Goal: Task Accomplishment & Management: Manage account settings

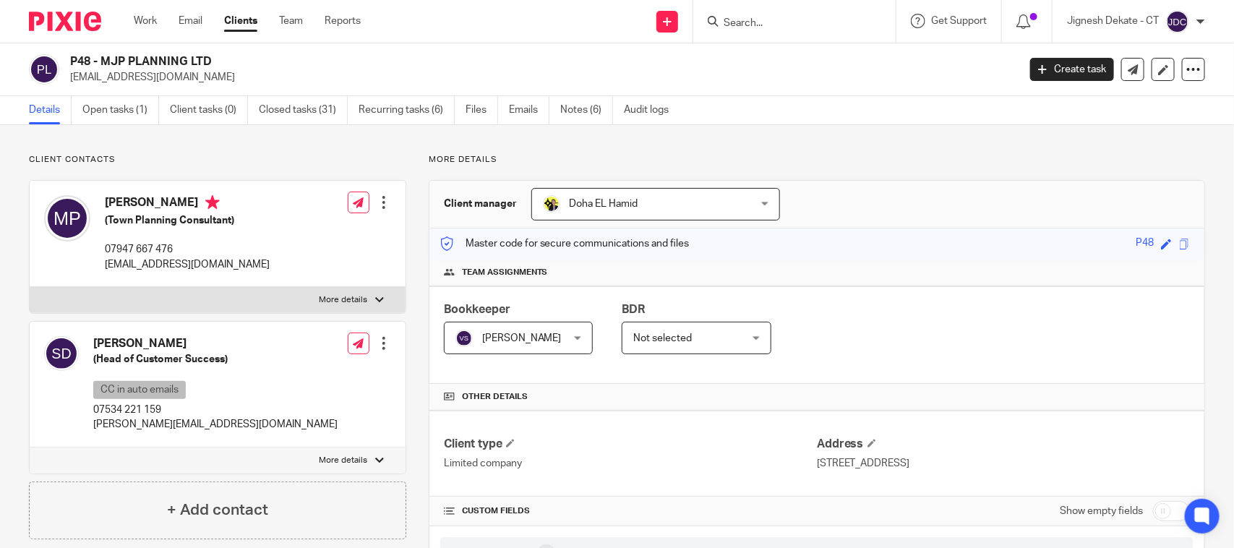
click at [757, 22] on input "Search" at bounding box center [787, 23] width 130 height 13
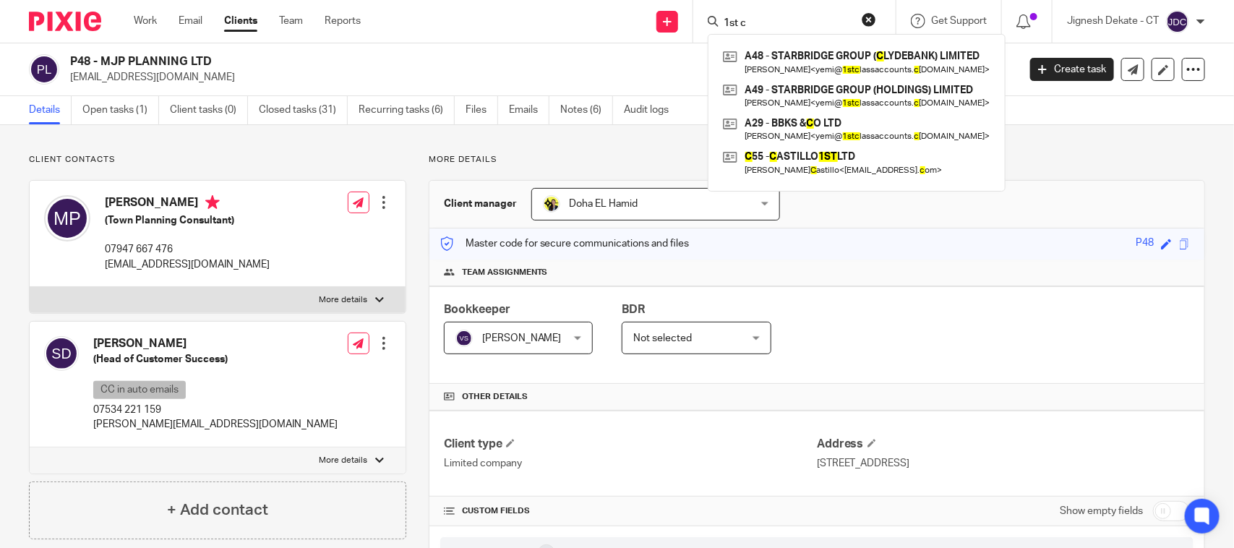
type input "1st cl"
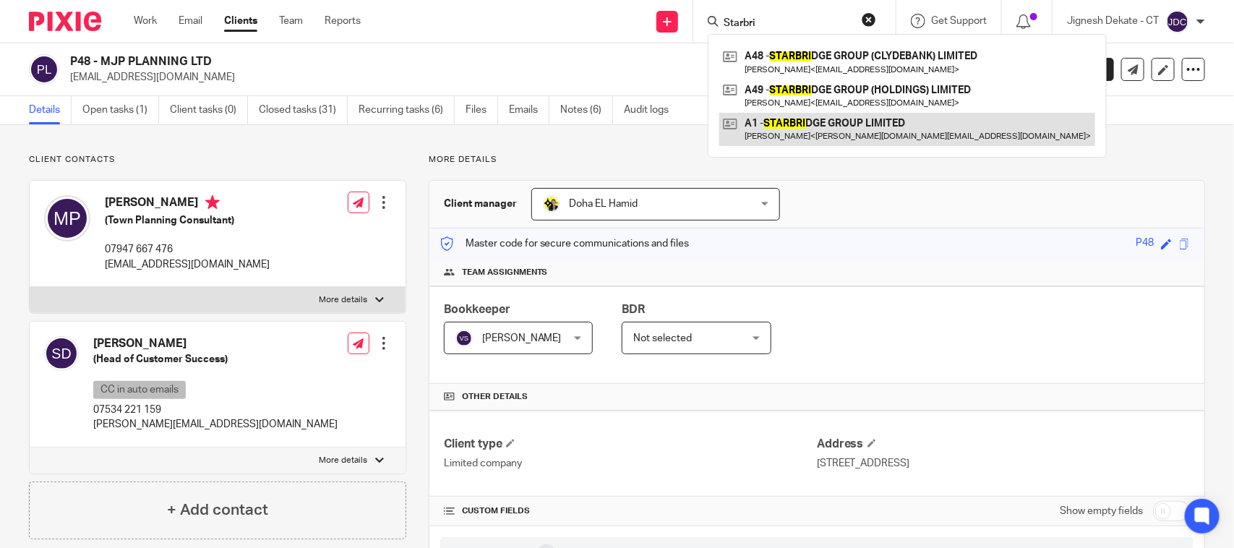
type input "Starbri"
click at [828, 134] on link at bounding box center [908, 129] width 376 height 33
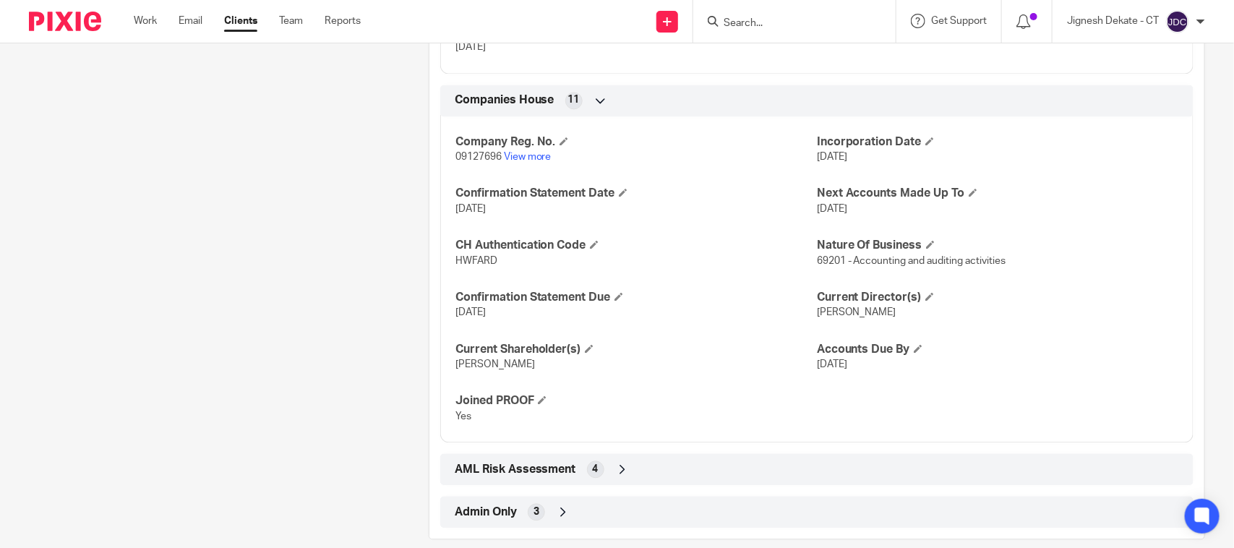
scroll to position [1356, 0]
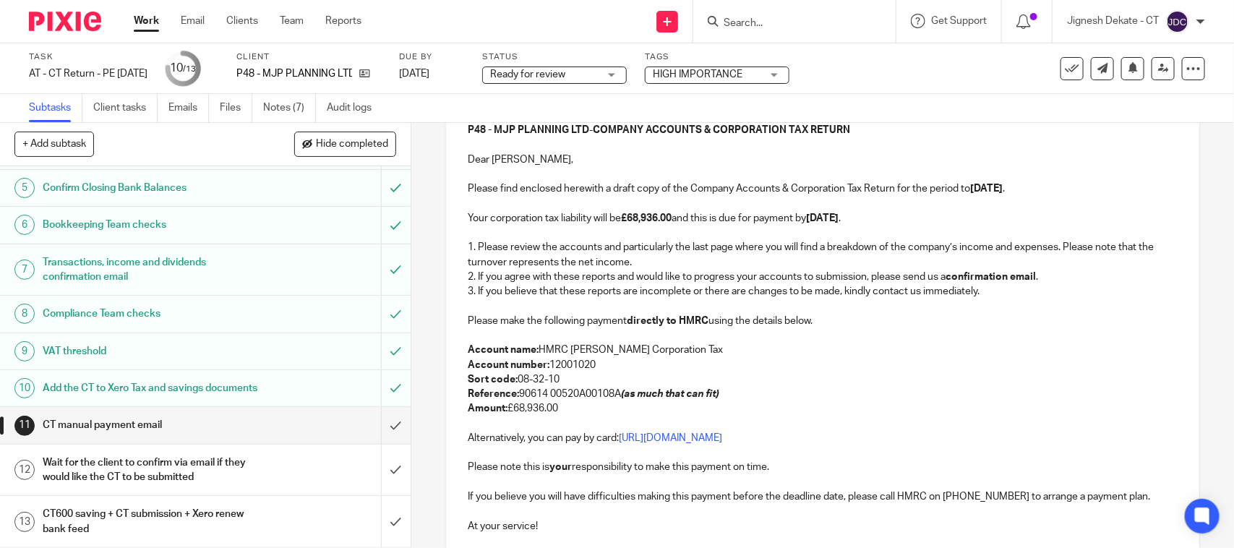
scroll to position [187, 0]
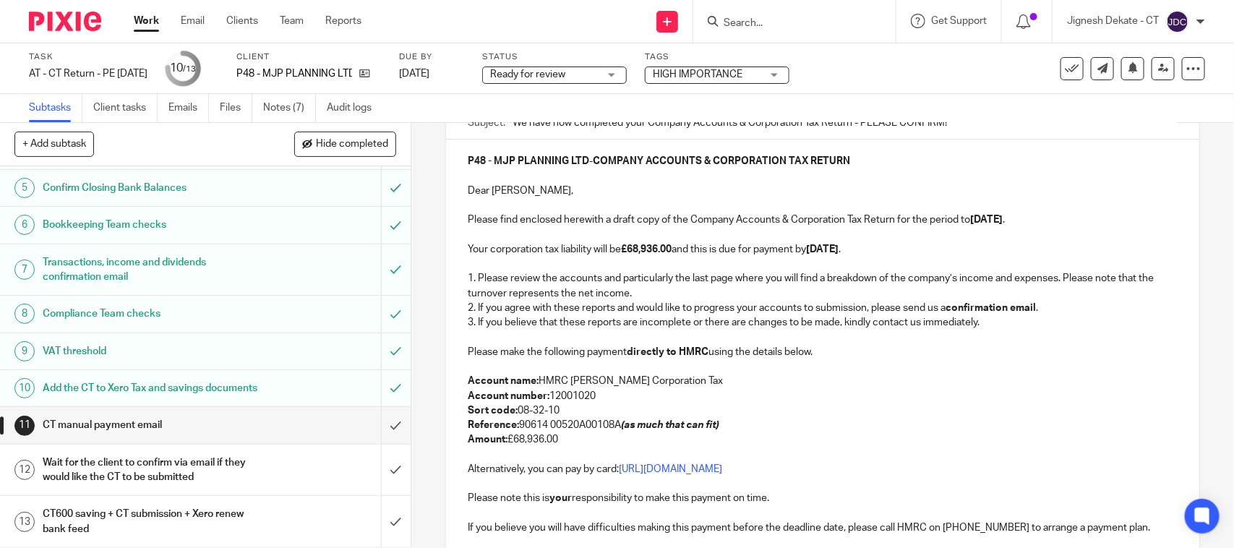
click at [772, 351] on p "Please make the following payment directly to HMRC using the details below." at bounding box center [822, 352] width 709 height 14
click at [891, 328] on p "3. If you believe that these reports are incomplete or there are changes to be …" at bounding box center [822, 322] width 709 height 14
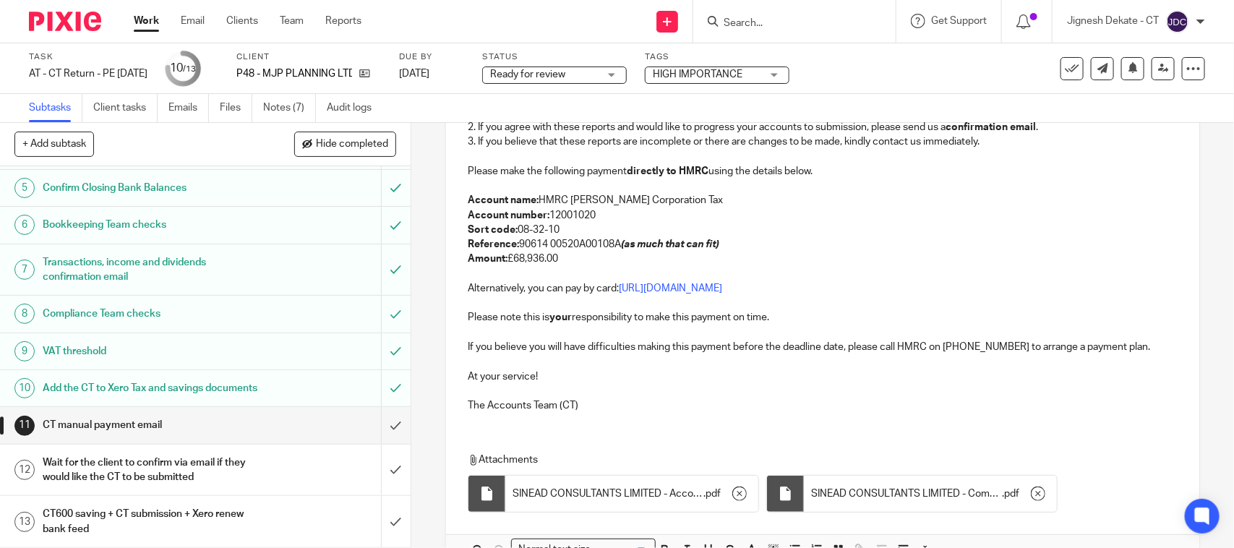
scroll to position [458, 0]
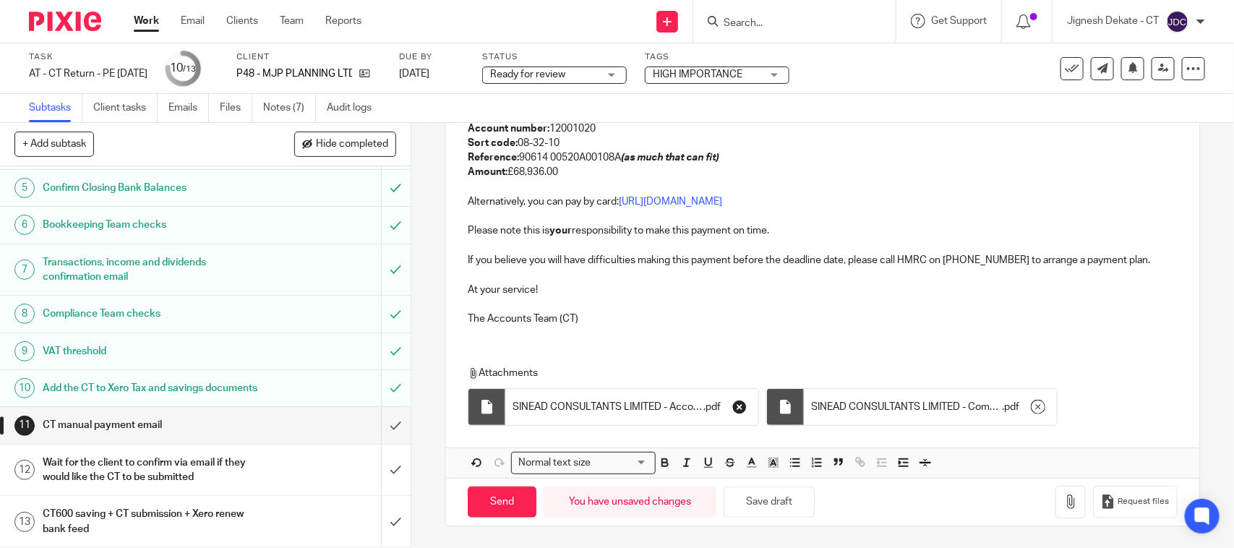
click at [738, 404] on icon "button" at bounding box center [740, 407] width 14 height 14
click at [733, 409] on icon "button" at bounding box center [740, 407] width 14 height 14
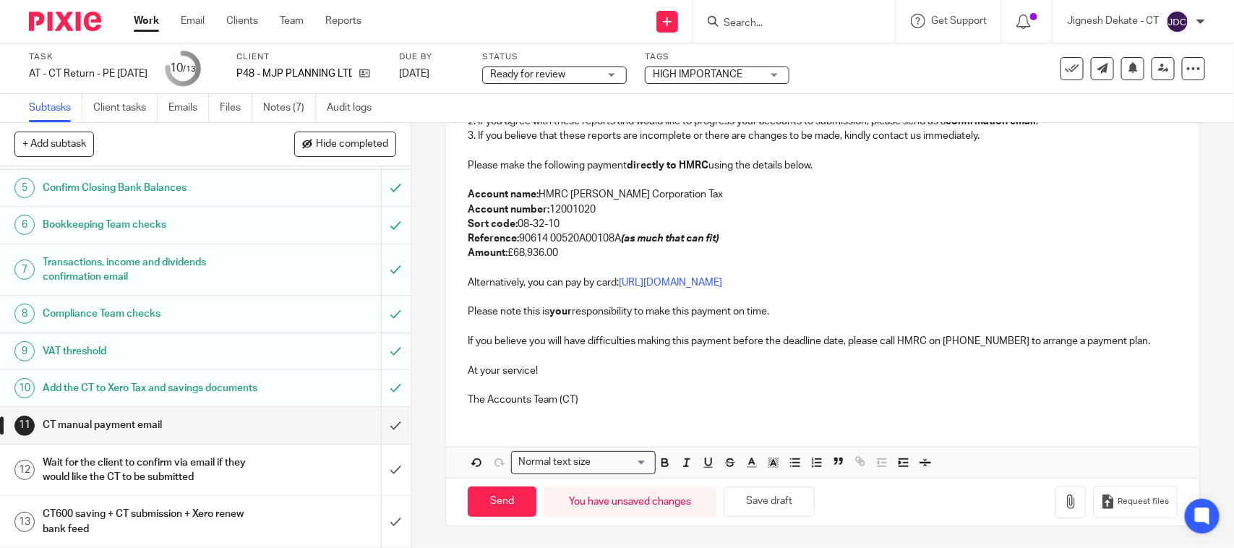
scroll to position [377, 0]
click at [1064, 496] on icon "button" at bounding box center [1071, 502] width 14 height 14
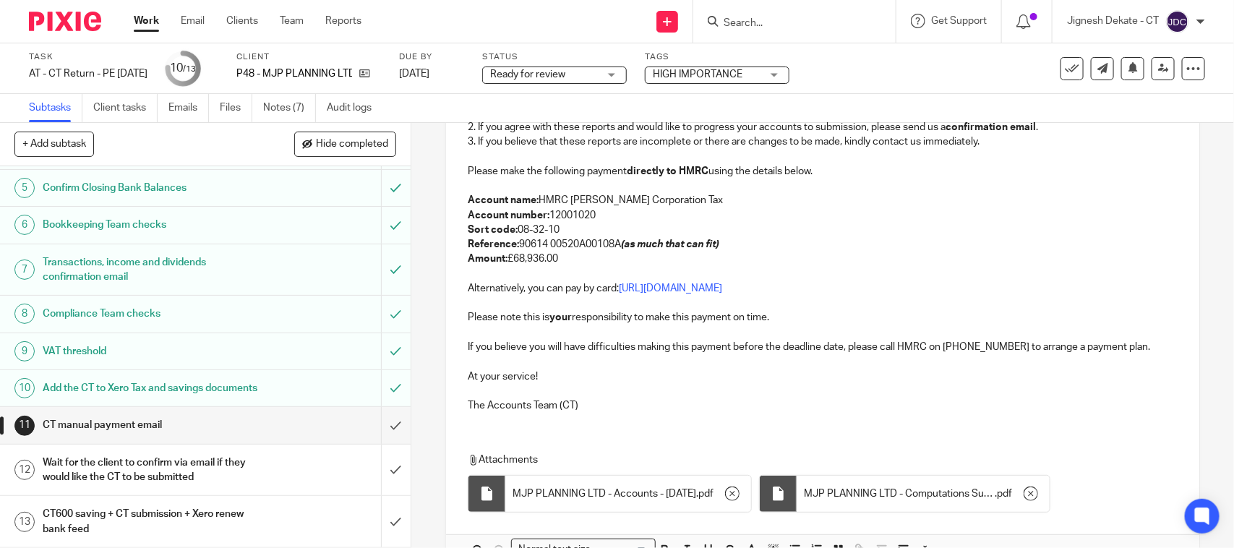
scroll to position [458, 0]
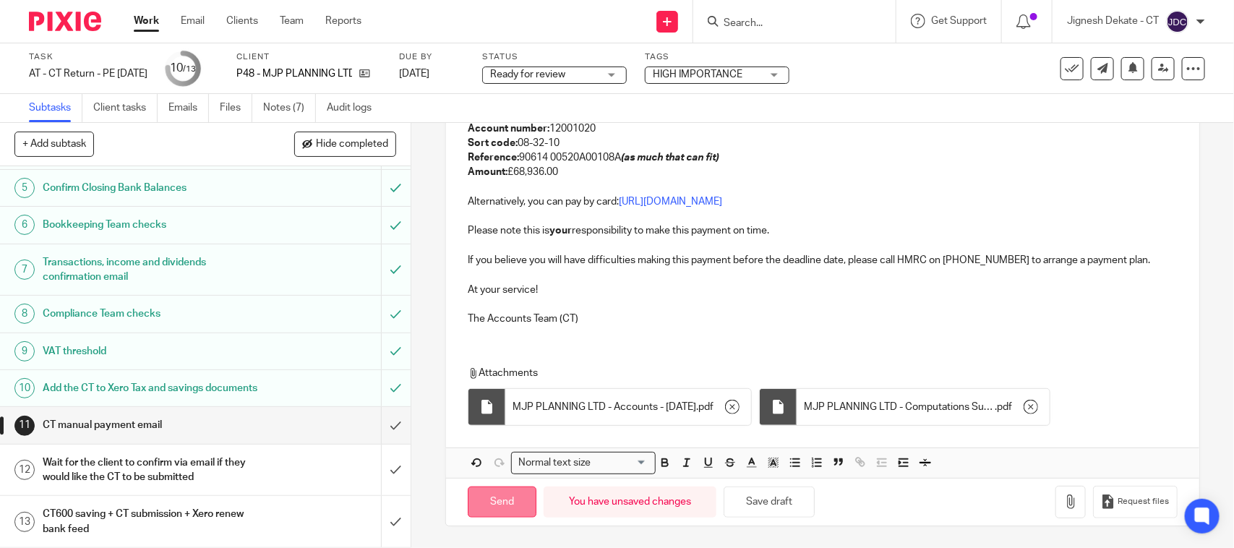
click at [482, 510] on input "Send" at bounding box center [502, 502] width 69 height 31
type input "Sent"
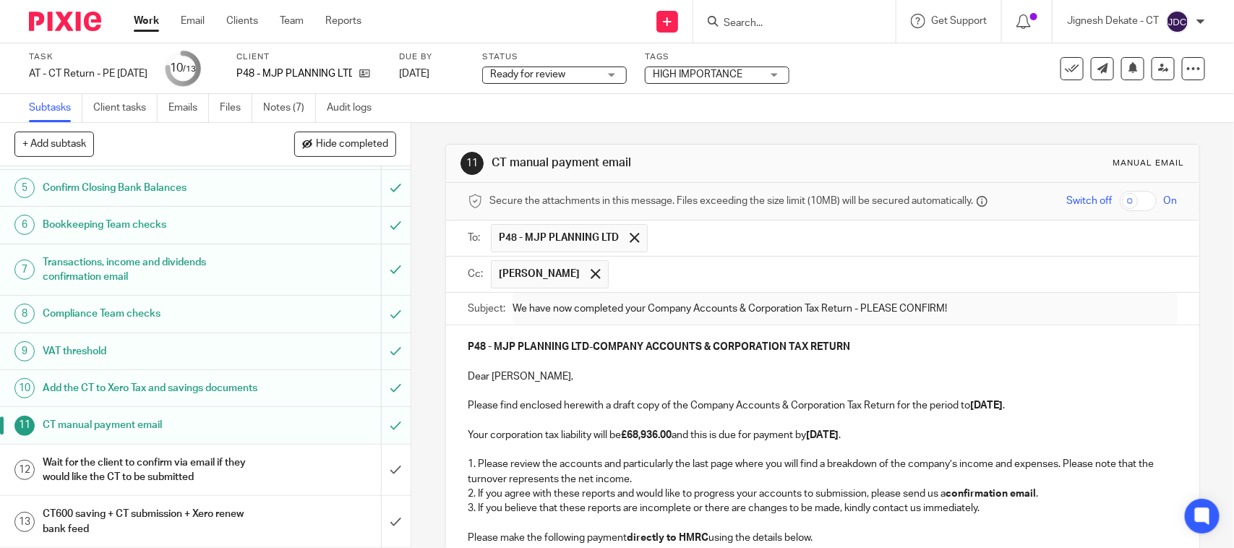
scroll to position [0, 0]
click at [566, 74] on span "Ready for review" at bounding box center [527, 74] width 75 height 10
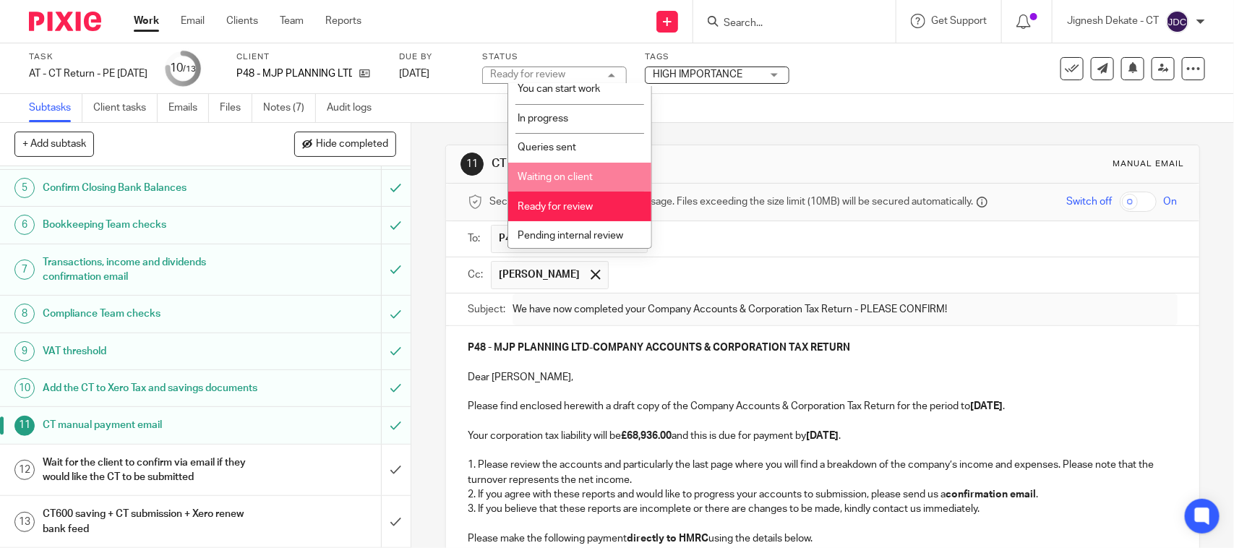
scroll to position [69, 0]
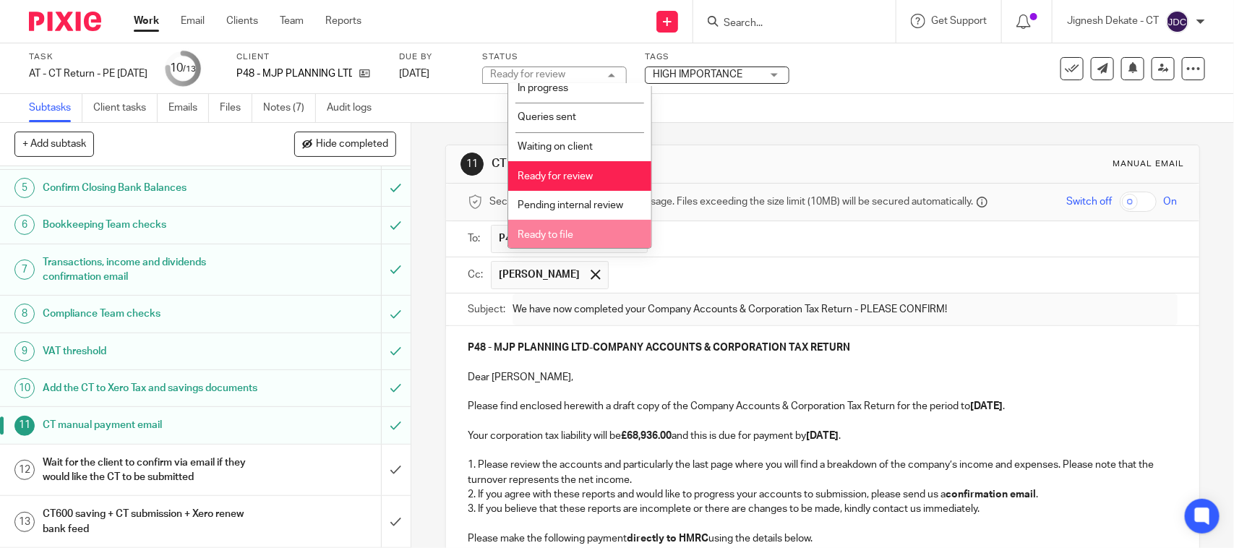
click at [532, 233] on span "Ready to file" at bounding box center [546, 235] width 56 height 10
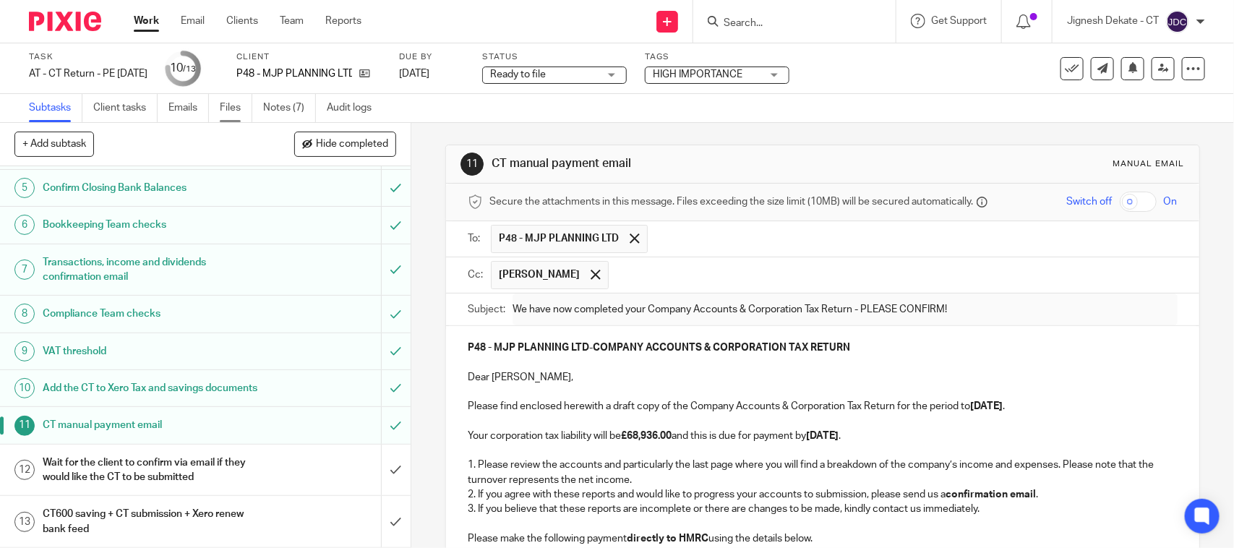
click at [233, 106] on link "Files" at bounding box center [236, 108] width 33 height 28
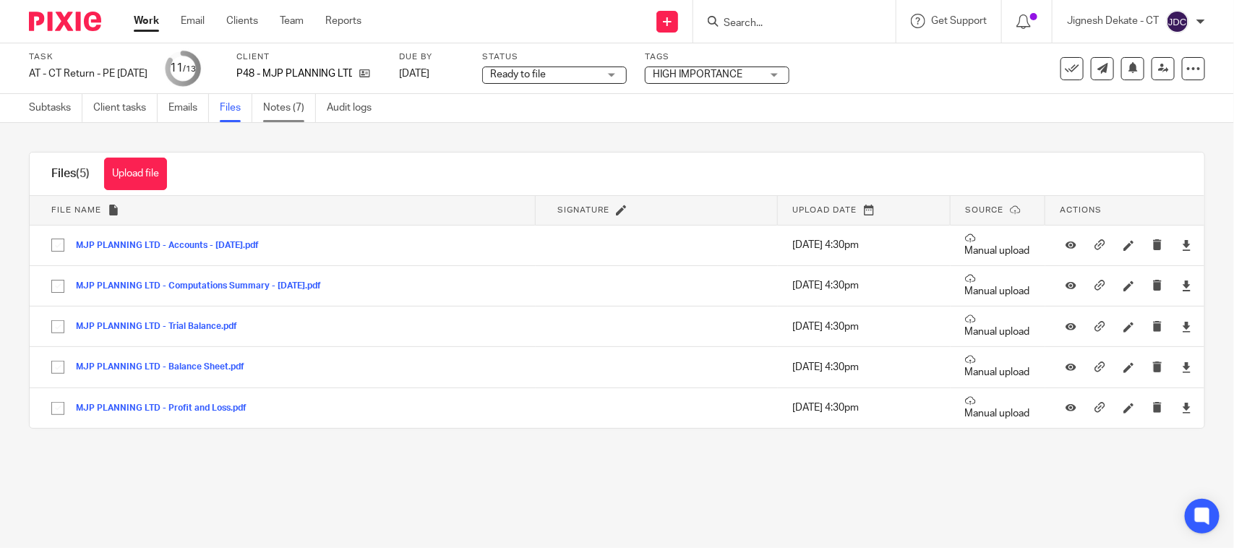
click at [286, 112] on link "Notes (7)" at bounding box center [289, 108] width 53 height 28
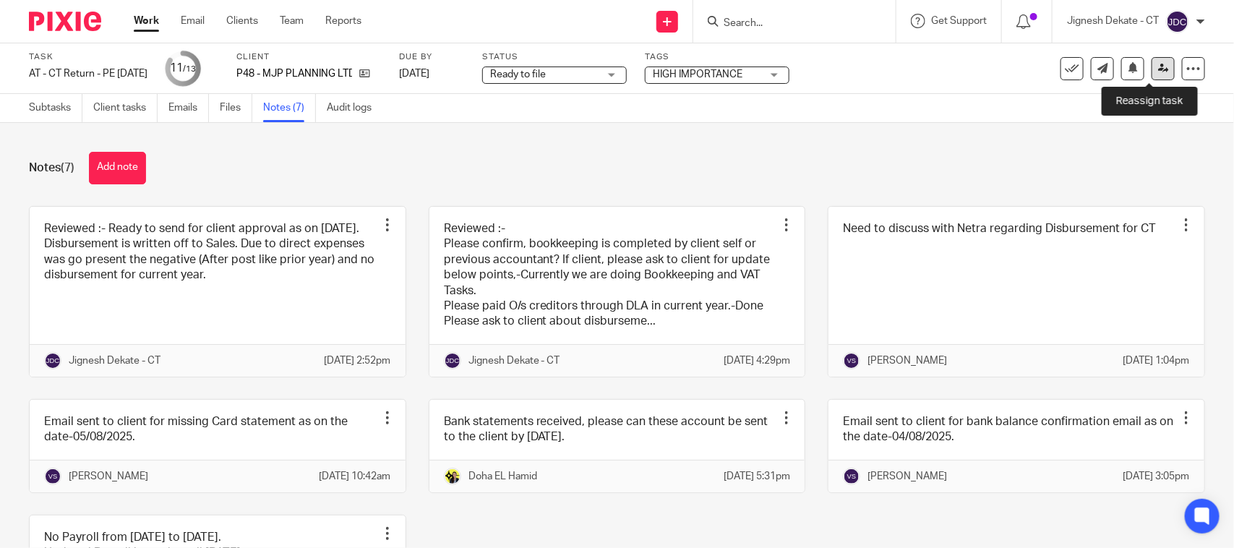
click at [1158, 66] on icon at bounding box center [1163, 68] width 11 height 11
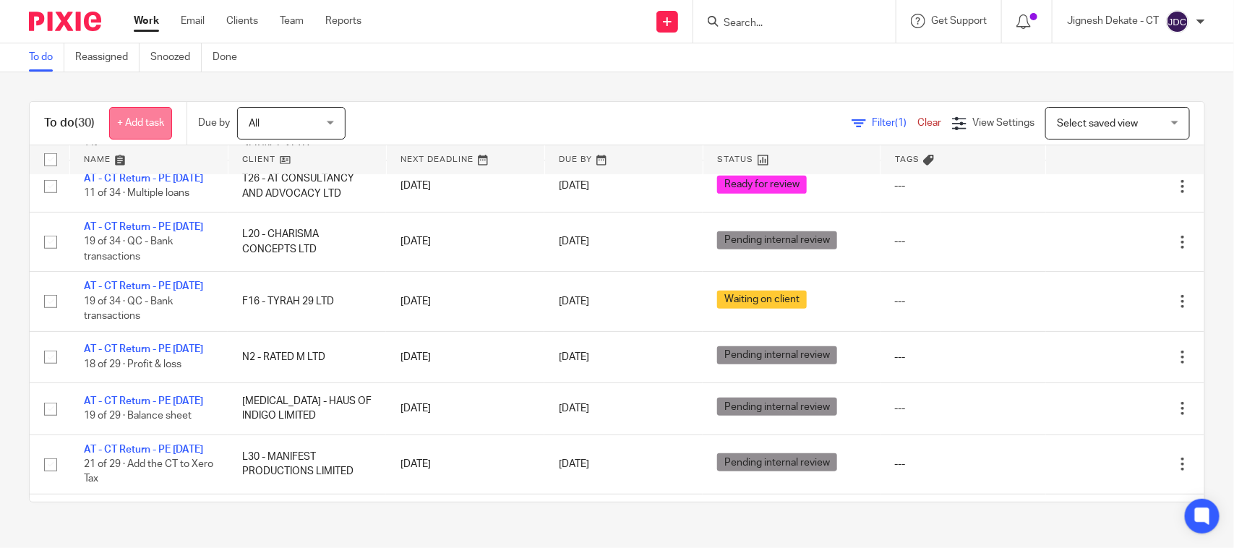
scroll to position [452, 0]
click at [41, 63] on link "To do" at bounding box center [46, 57] width 35 height 28
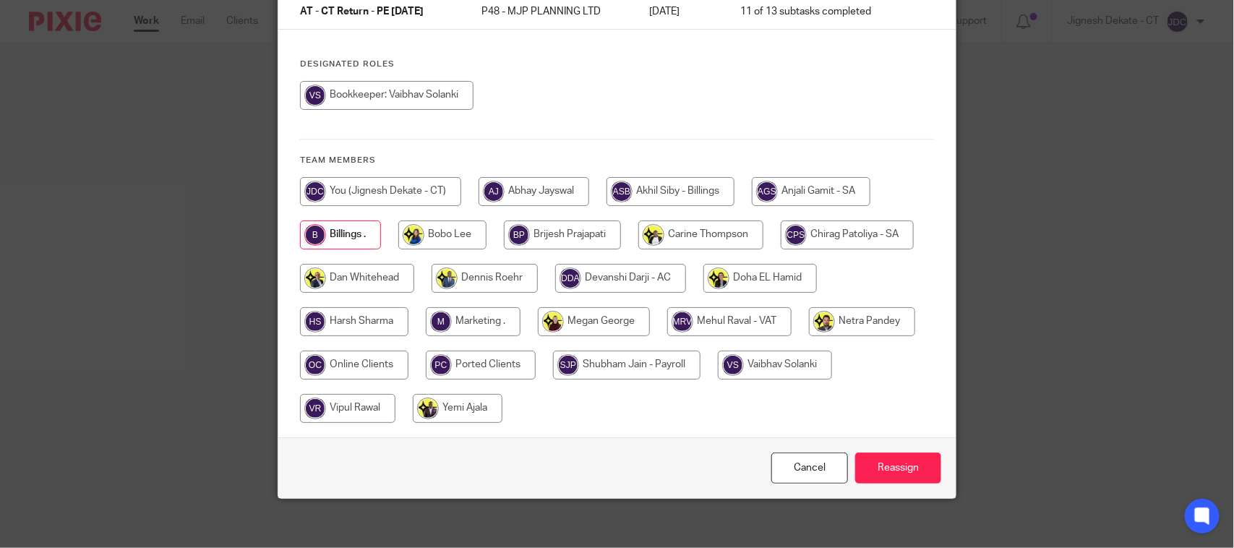
scroll to position [147, 0]
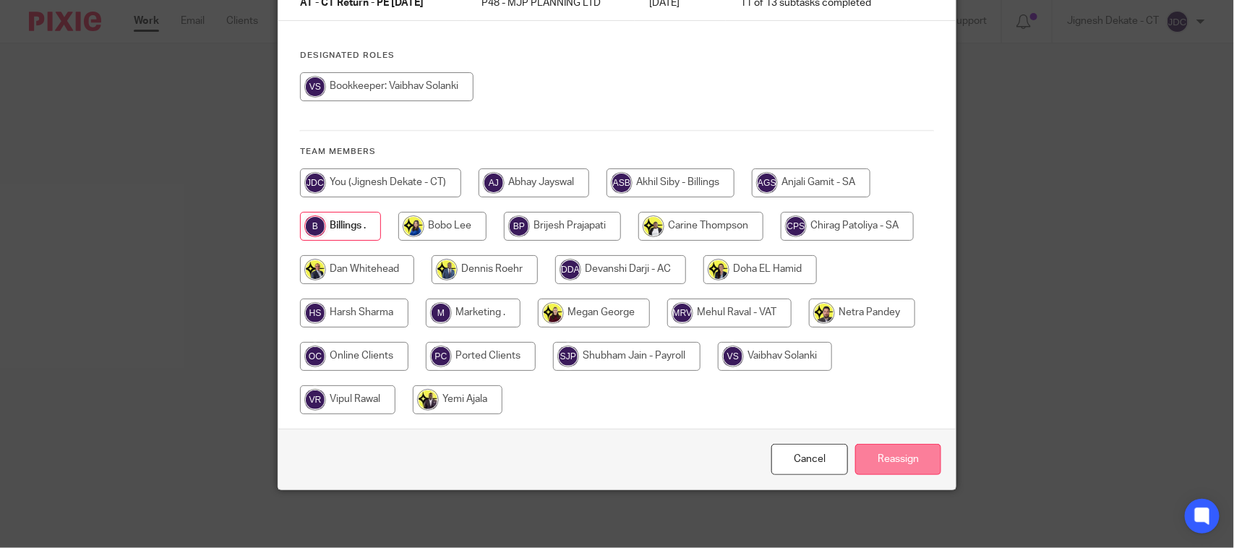
click at [874, 457] on input "Reassign" at bounding box center [898, 459] width 86 height 31
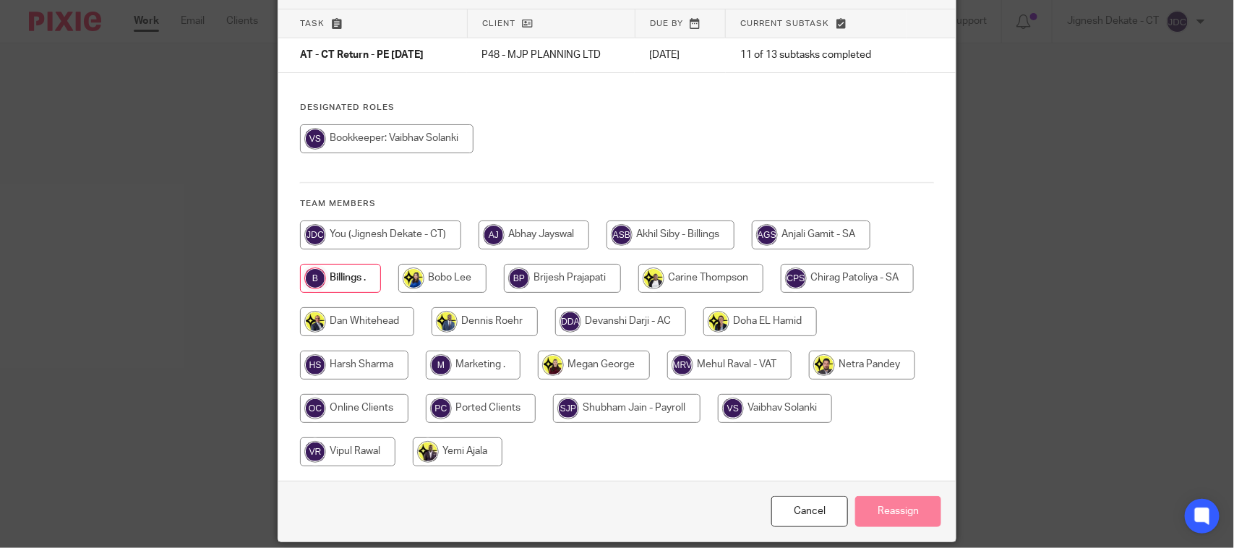
scroll to position [12, 0]
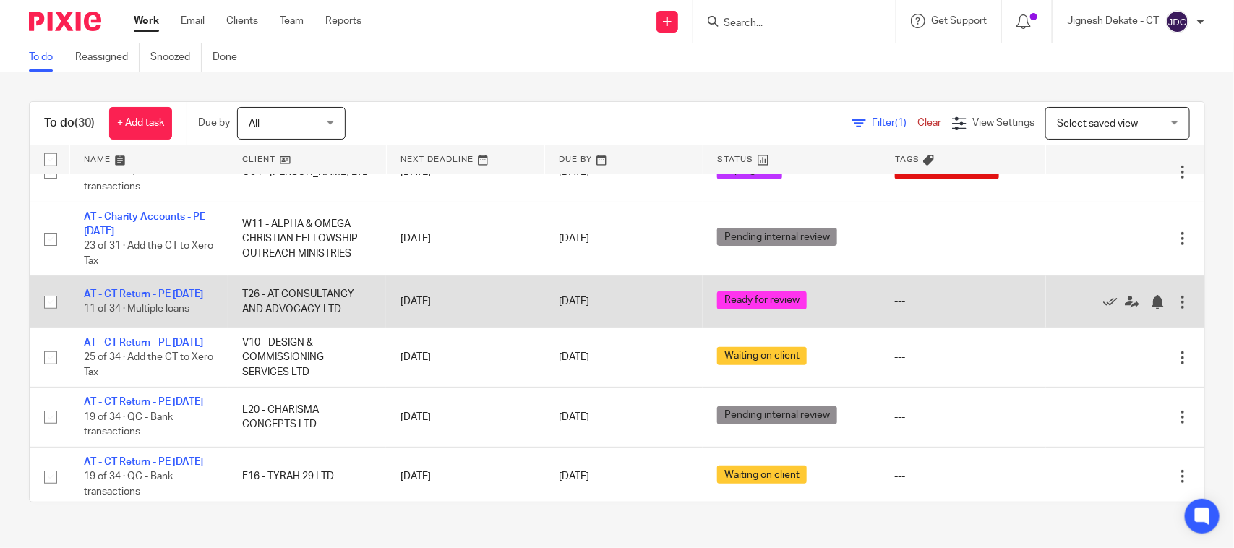
scroll to position [362, 0]
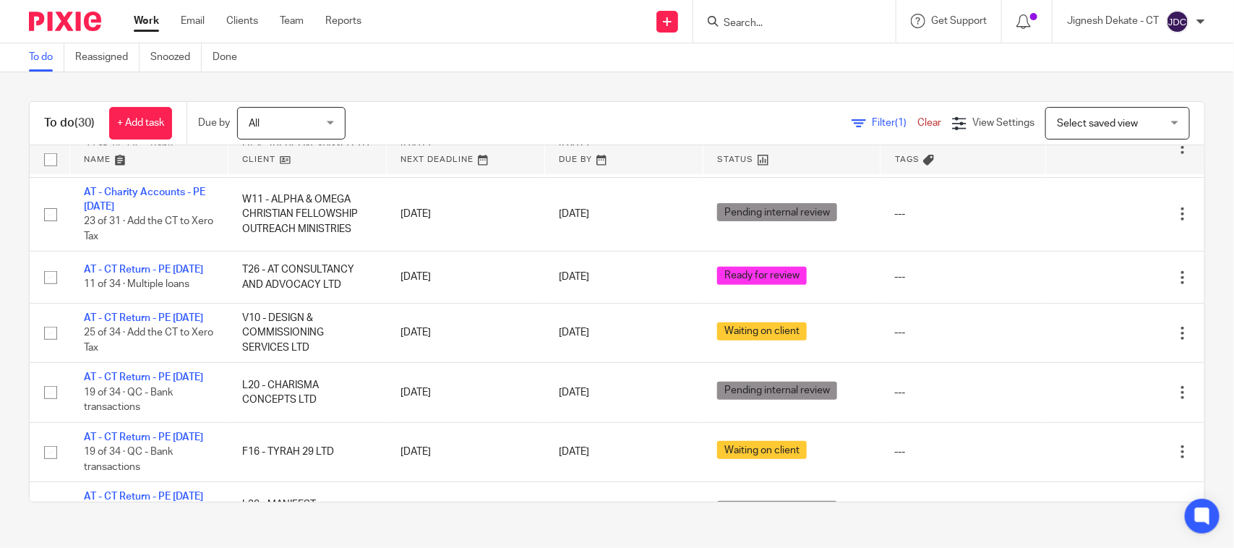
click at [47, 59] on link "To do" at bounding box center [46, 57] width 35 height 28
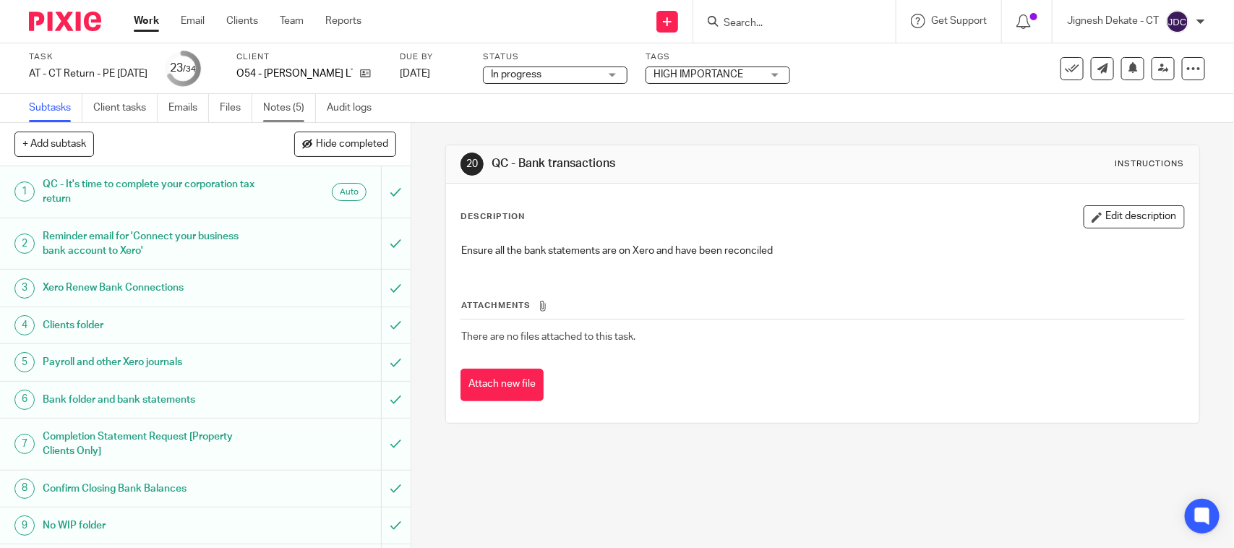
click at [279, 102] on link "Notes (5)" at bounding box center [289, 108] width 53 height 28
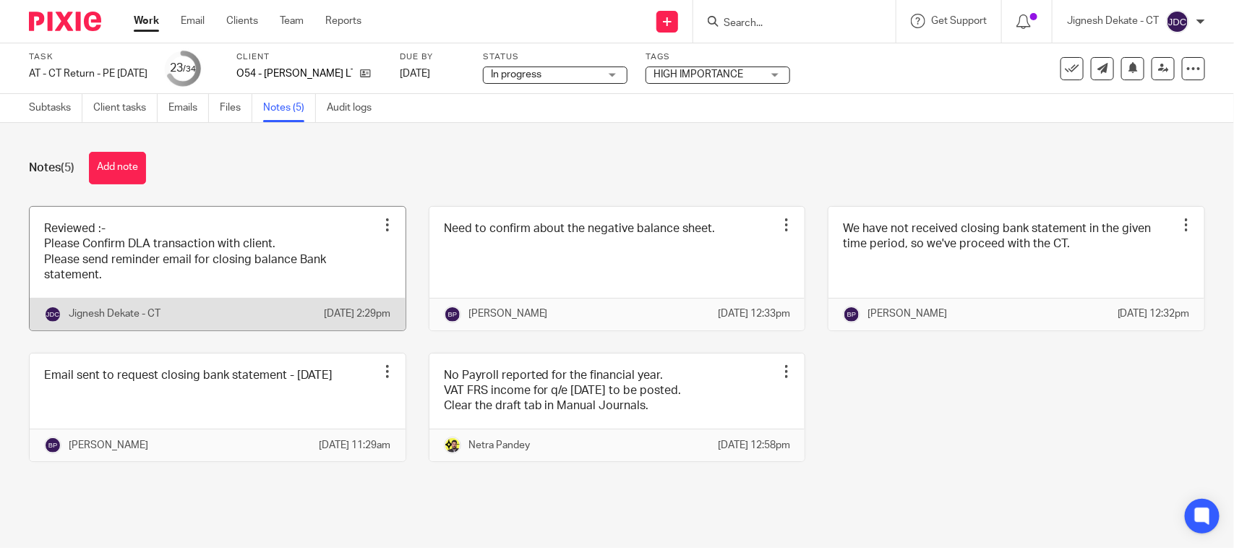
click at [103, 271] on link at bounding box center [218, 269] width 376 height 124
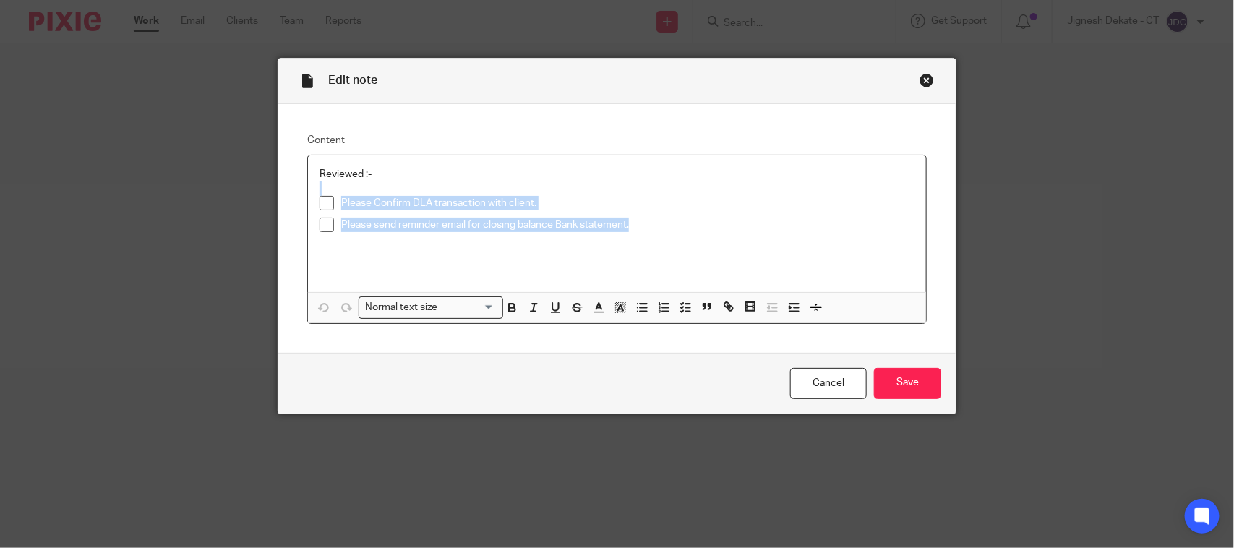
drag, startPoint x: 658, startPoint y: 225, endPoint x: 243, endPoint y: 189, distance: 416.6
click at [243, 189] on div "Edit note Content Reviewed :- Please Confirm DLA transaction with client. Pleas…" at bounding box center [617, 274] width 1234 height 548
click at [555, 202] on p "Please Confirm DLA transaction with client." at bounding box center [627, 203] width 573 height 14
drag, startPoint x: 662, startPoint y: 221, endPoint x: 276, endPoint y: 199, distance: 386.0
click at [278, 199] on div "Content Reviewed :- Please Confirm DLA transaction with client. Please send rem…" at bounding box center [617, 228] width 678 height 249
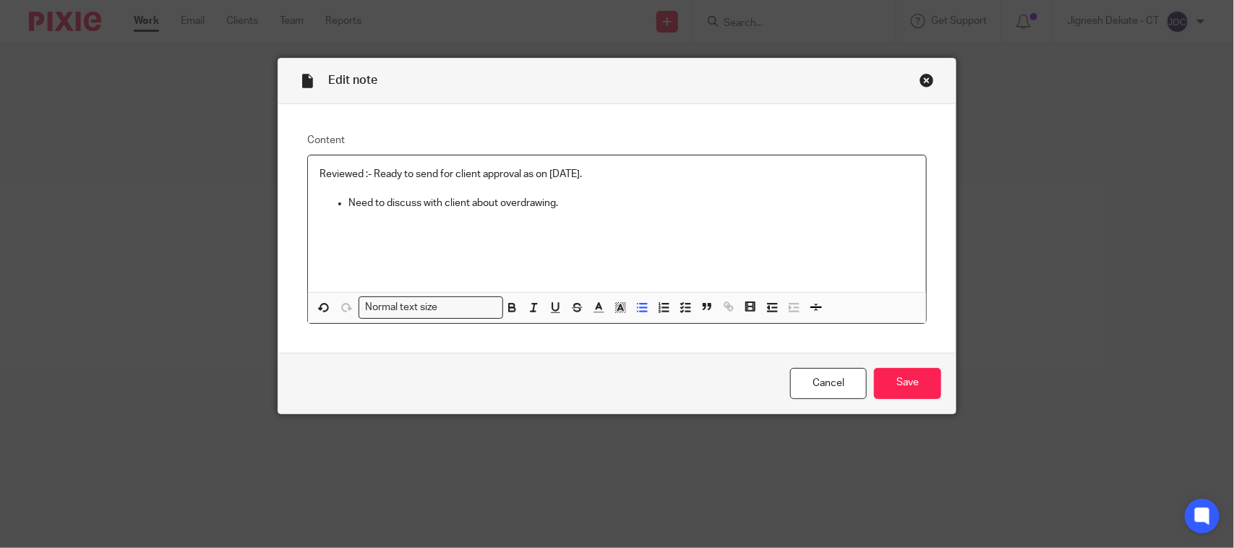
click at [517, 204] on p "Need to discuss with client about overdrawing." at bounding box center [632, 203] width 566 height 14
click at [895, 370] on input "Save" at bounding box center [907, 383] width 67 height 31
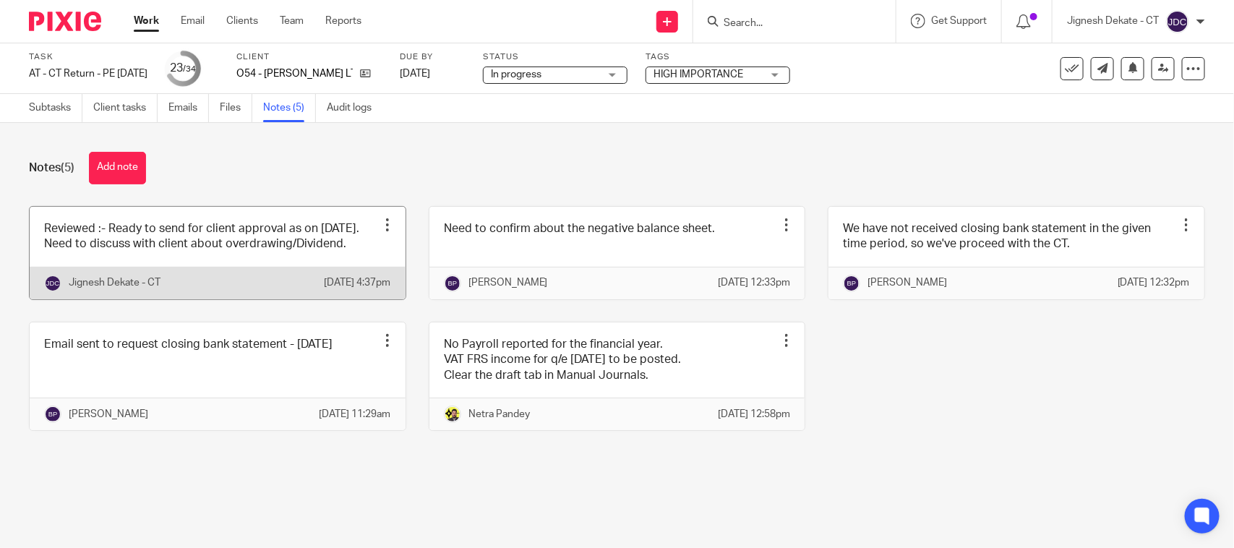
click at [184, 276] on link at bounding box center [218, 253] width 376 height 93
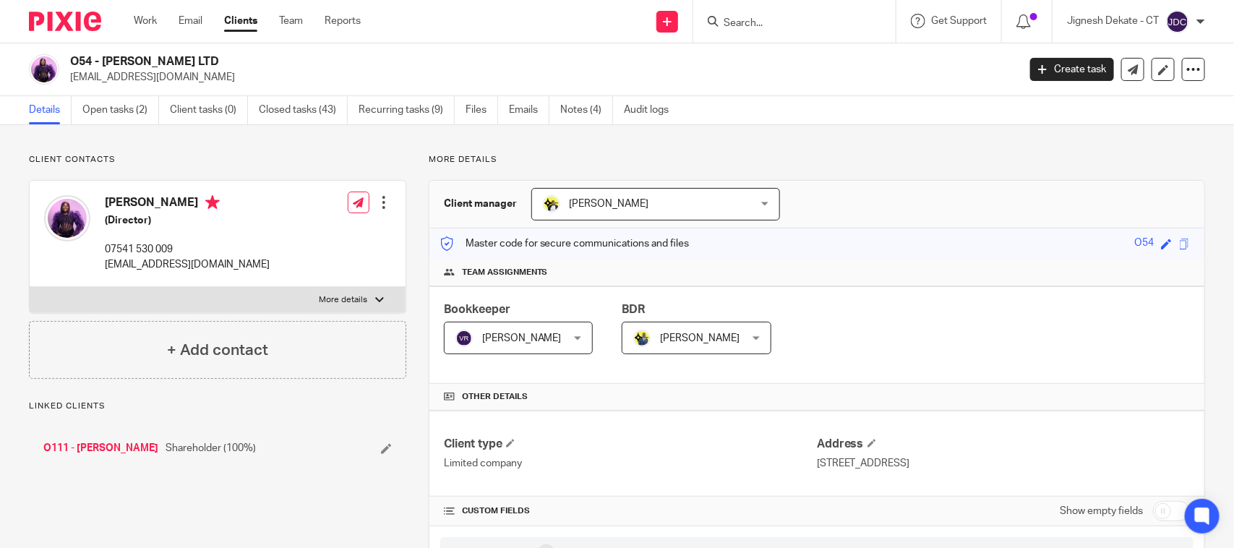
drag, startPoint x: 106, startPoint y: 202, endPoint x: 214, endPoint y: 200, distance: 107.8
click at [214, 200] on h4 "Joyce-Anne Oladeji" at bounding box center [187, 204] width 165 height 18
copy h4 "Joyce-Anne Oladeji"
drag, startPoint x: 210, startPoint y: 59, endPoint x: 72, endPoint y: 59, distance: 138.1
click at [72, 59] on h2 "O54 - ALIZA CHEN LTD" at bounding box center [445, 61] width 751 height 15
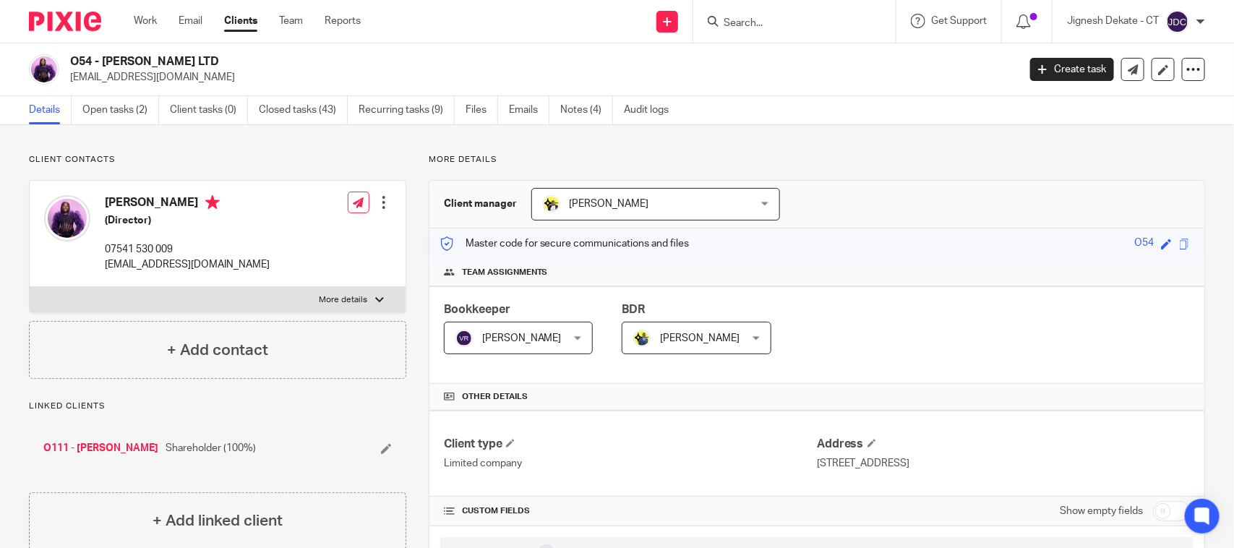
copy h2 "O54 - ALIZA CHEN LTD"
click at [598, 161] on p "More details" at bounding box center [817, 160] width 777 height 12
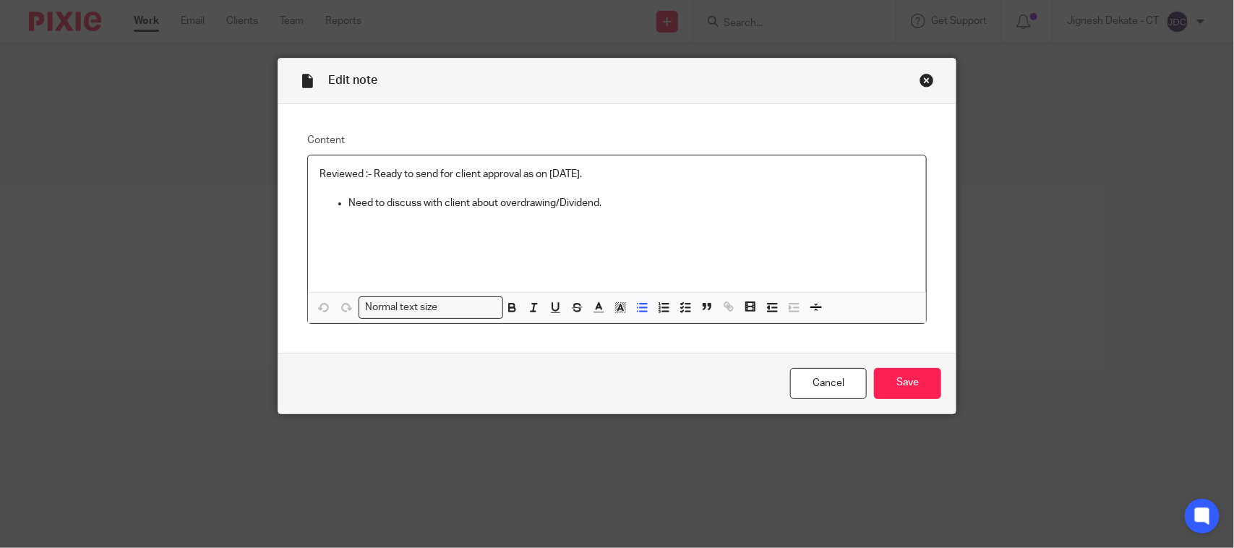
click at [613, 196] on p "Need to discuss with client about overdrawing/Dividend." at bounding box center [632, 203] width 566 height 14
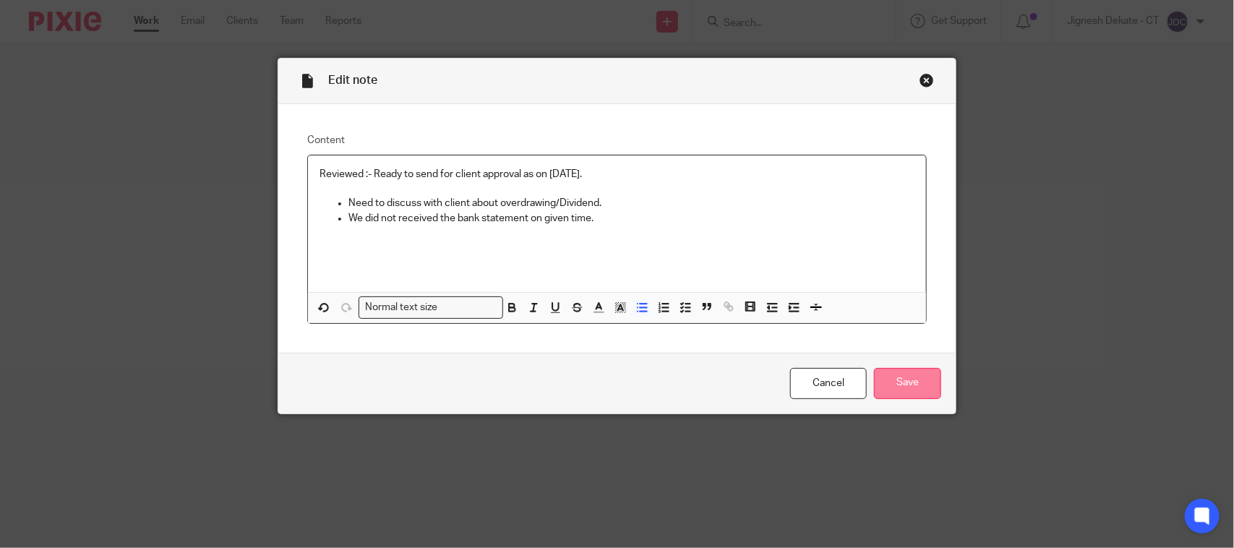
click at [884, 380] on input "Save" at bounding box center [907, 383] width 67 height 31
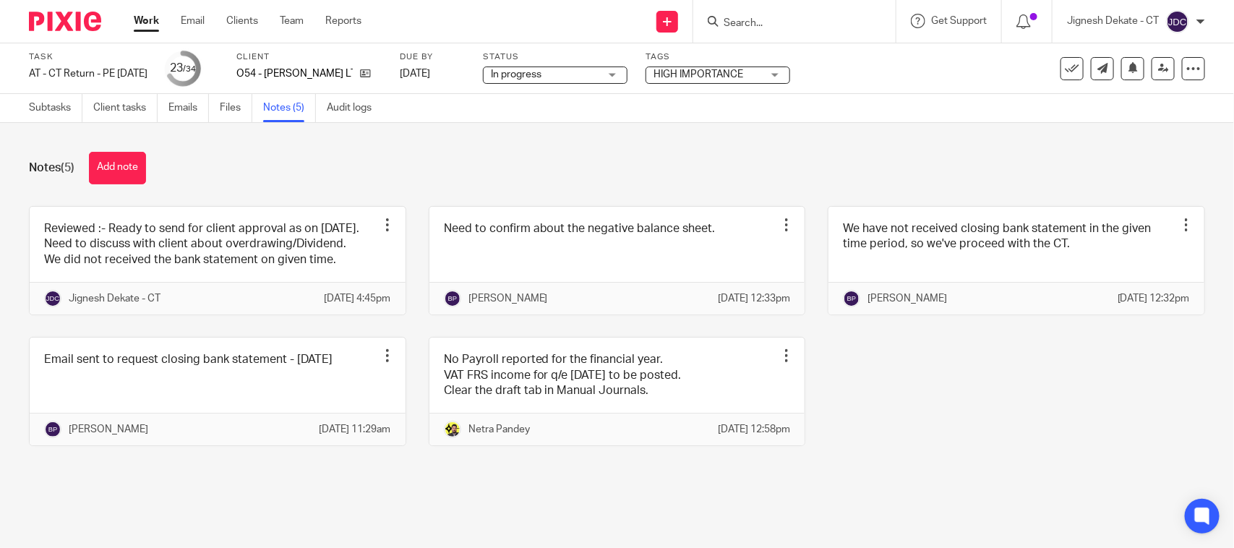
click at [290, 105] on link "Notes (5)" at bounding box center [289, 108] width 53 height 28
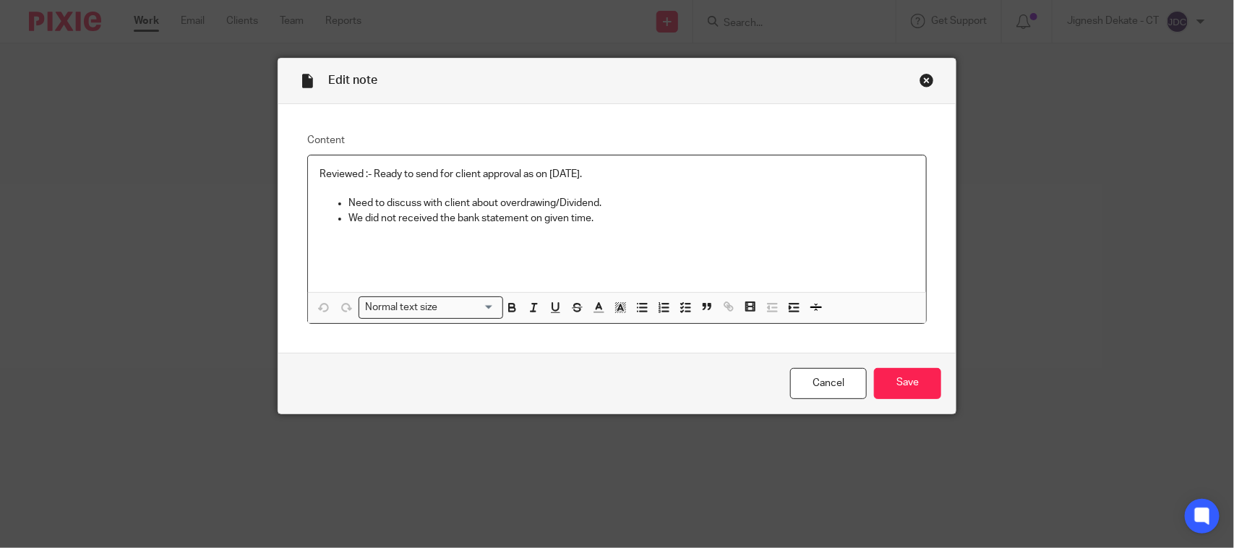
click at [635, 161] on div "Reviewed :- Ready to send for client approval as on 18/08/2025. Need to discuss…" at bounding box center [617, 223] width 618 height 137
click at [521, 178] on p "Reviewed :- Ready to send for client approval." at bounding box center [617, 174] width 595 height 14
click at [646, 172] on p "Reviewed :- Ready to send for client approval. Unable to send due to Xero unloc…" at bounding box center [617, 174] width 595 height 14
click at [879, 377] on input "Save" at bounding box center [907, 383] width 67 height 31
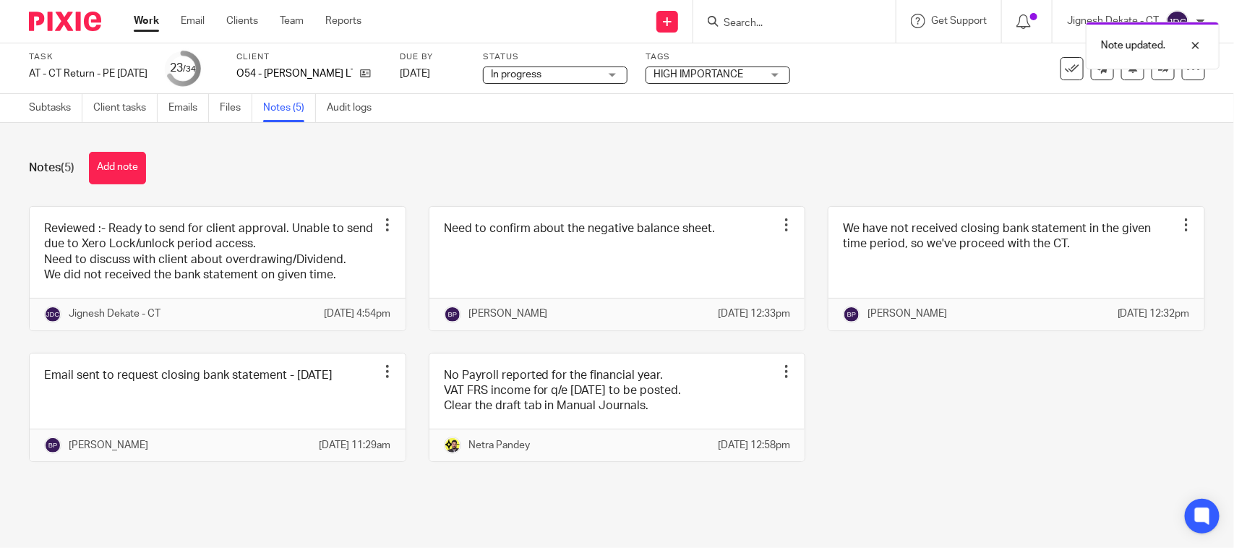
click at [597, 80] on span "In progress" at bounding box center [545, 74] width 108 height 15
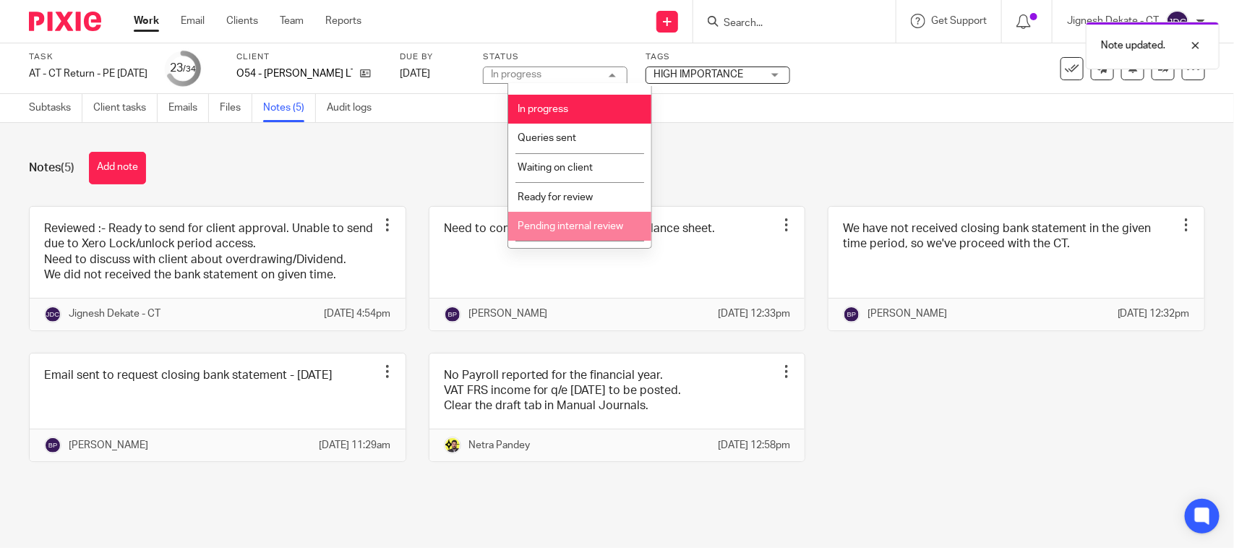
scroll to position [69, 0]
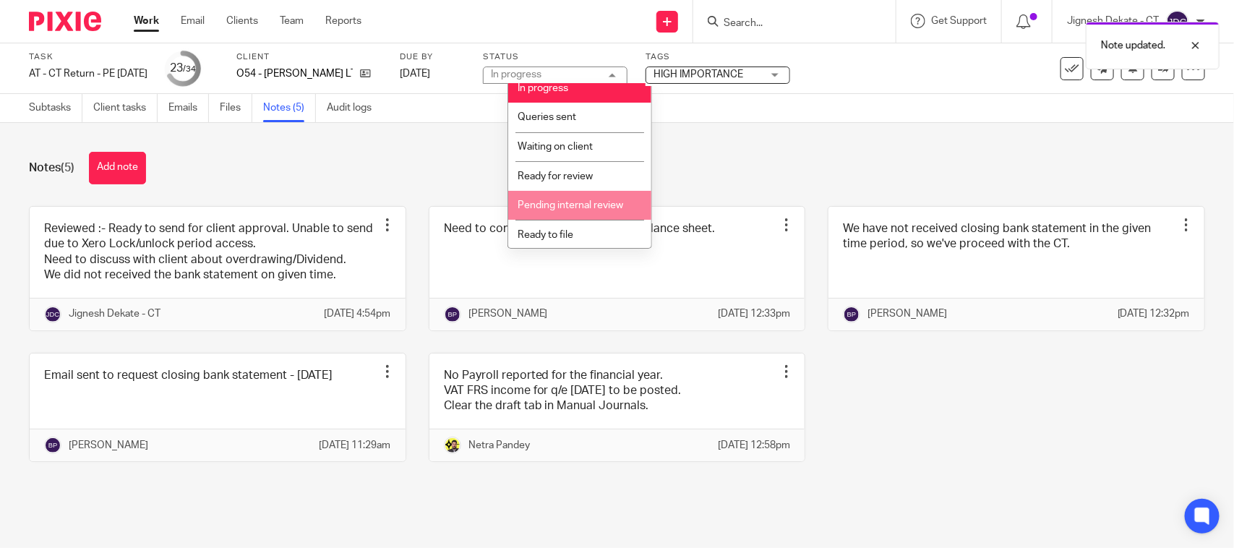
click at [555, 197] on li "Pending internal review" at bounding box center [579, 206] width 143 height 30
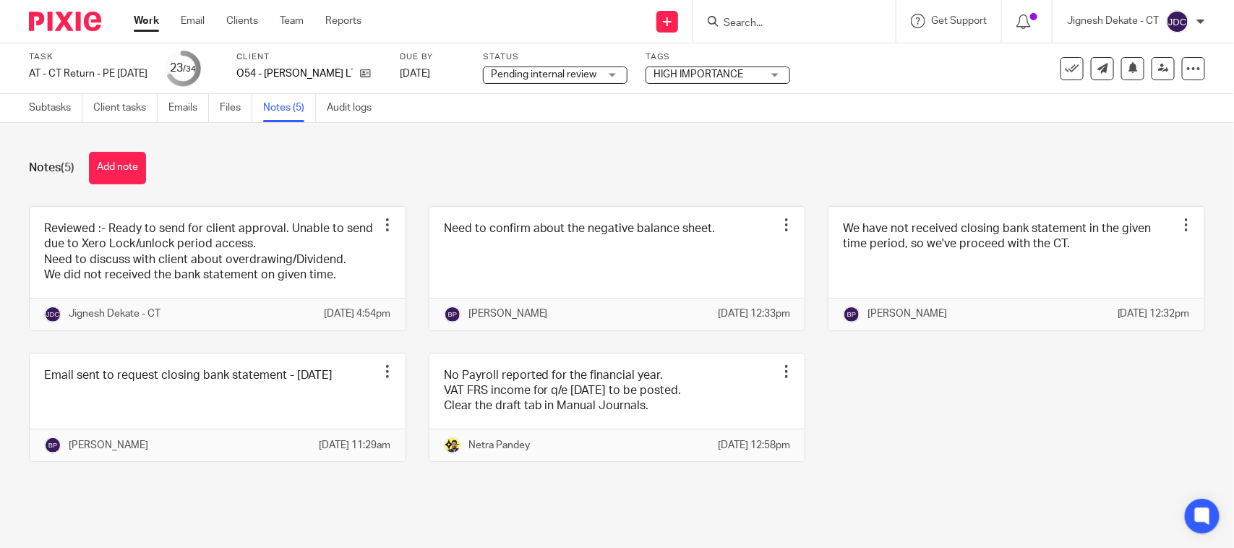
click at [600, 131] on div "Notes (5) Add note Reviewed :- Ready to send for client approval. Unable to sen…" at bounding box center [617, 318] width 1234 height 390
click at [237, 154] on div "Notes (5) Add note" at bounding box center [617, 168] width 1177 height 33
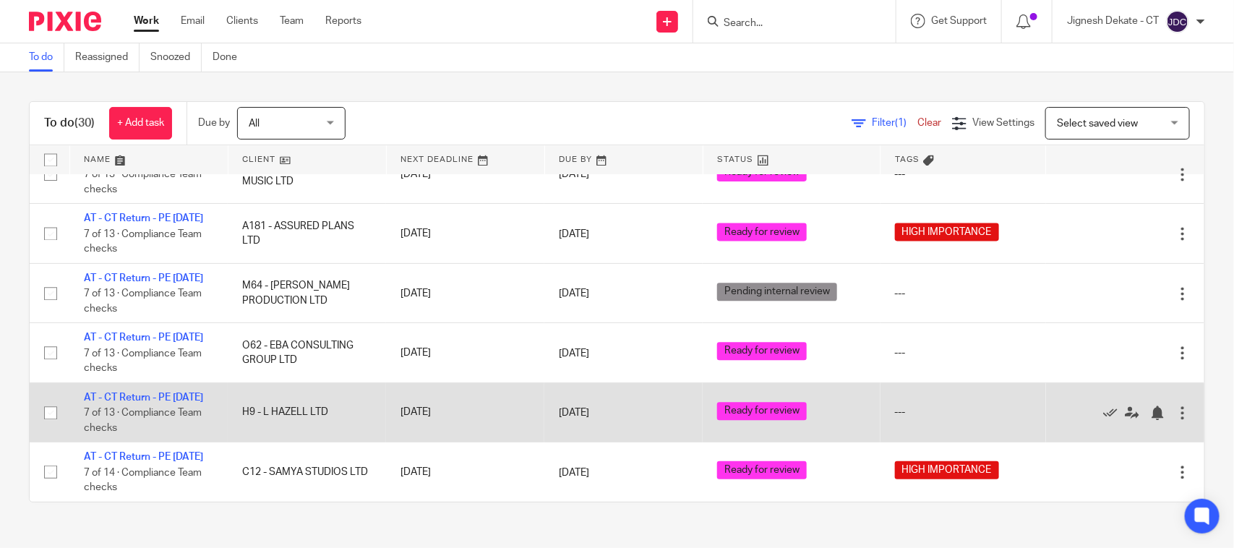
scroll to position [1794, 0]
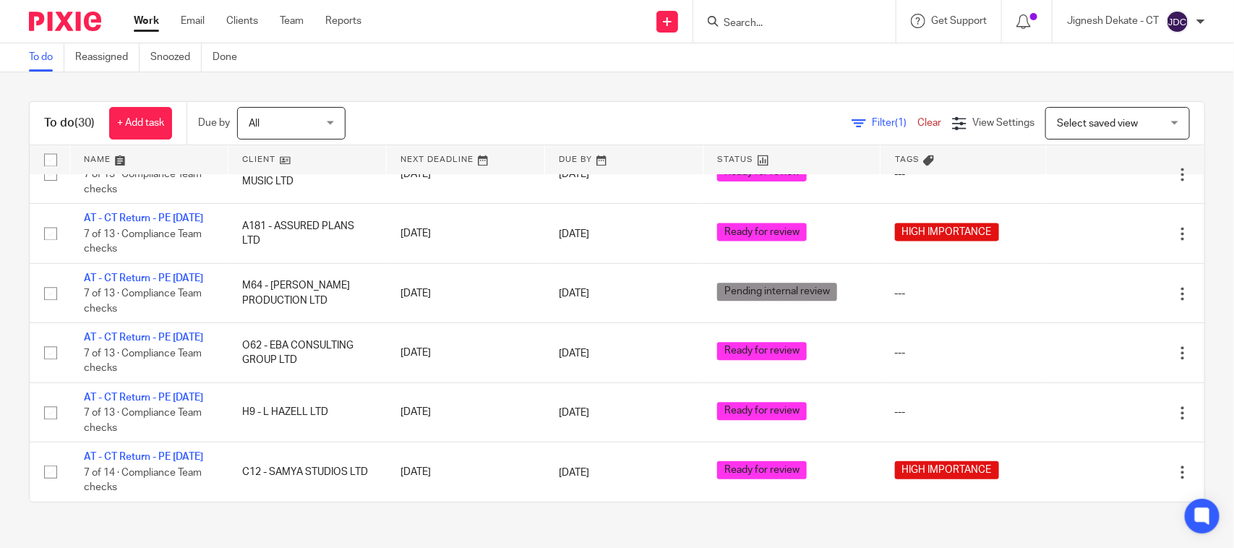
click at [30, 59] on link "To do" at bounding box center [46, 57] width 35 height 28
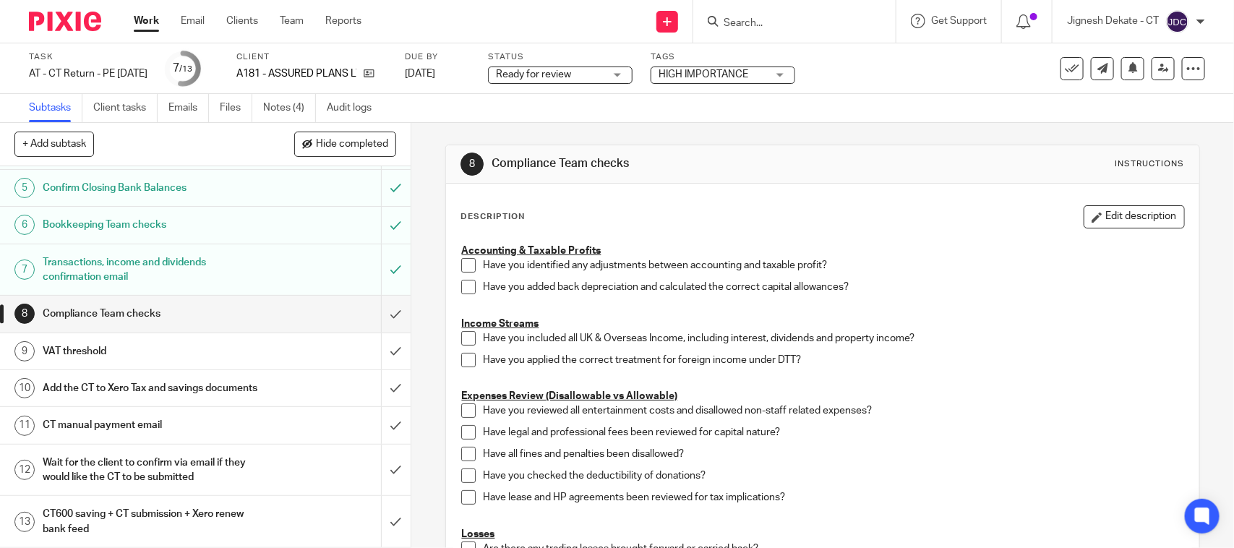
scroll to position [221, 0]
click at [276, 109] on link "Notes (4)" at bounding box center [289, 108] width 53 height 28
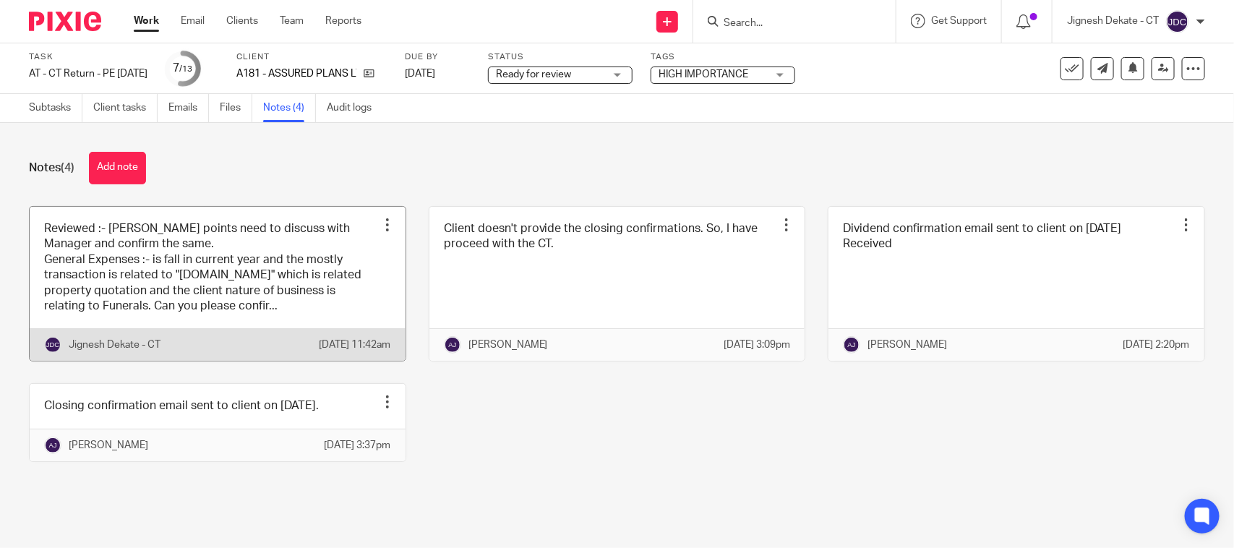
click at [145, 271] on link at bounding box center [218, 284] width 376 height 155
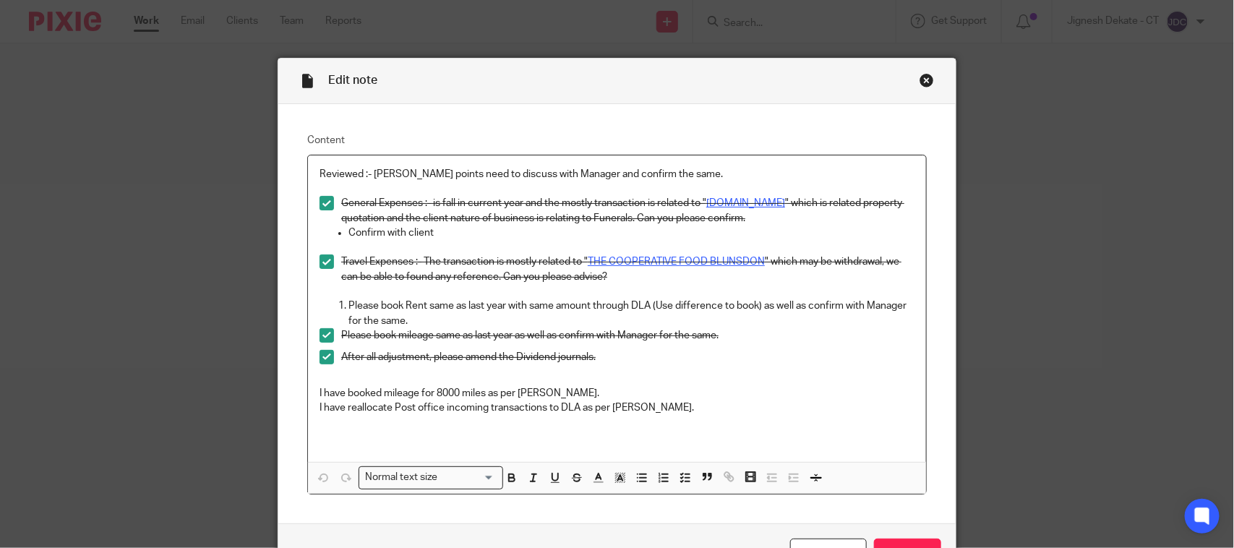
click at [419, 315] on p "Please book Rent same as last year with same amount through DLA (Use difference…" at bounding box center [632, 314] width 566 height 30
click at [920, 84] on div "Close this dialog window" at bounding box center [927, 80] width 14 height 14
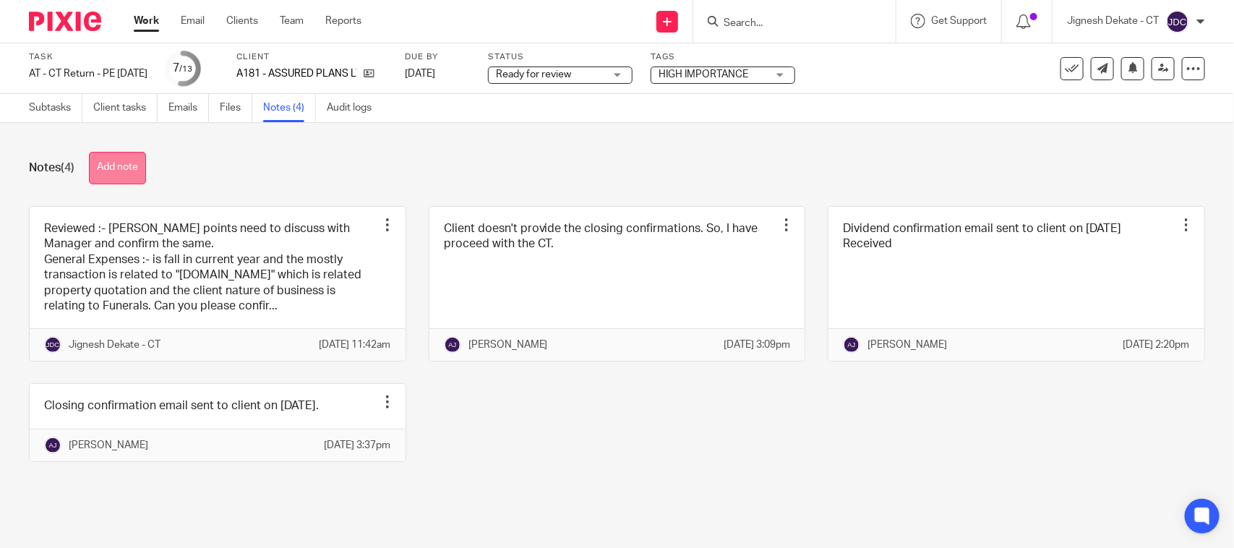
click at [127, 159] on button "Add note" at bounding box center [117, 168] width 57 height 33
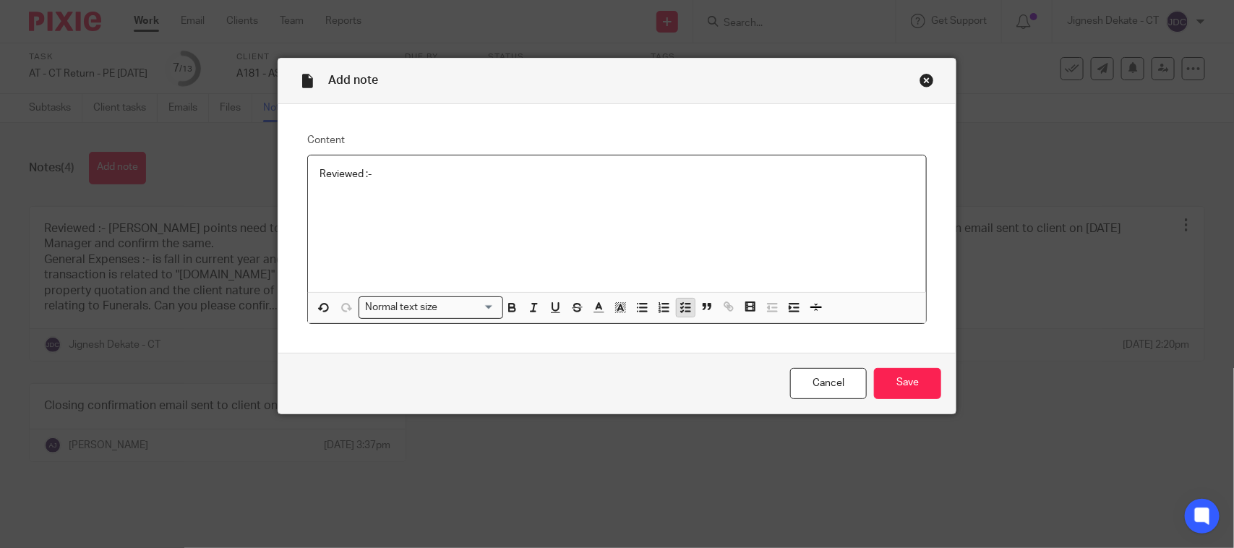
click at [686, 307] on line "button" at bounding box center [688, 307] width 4 height 0
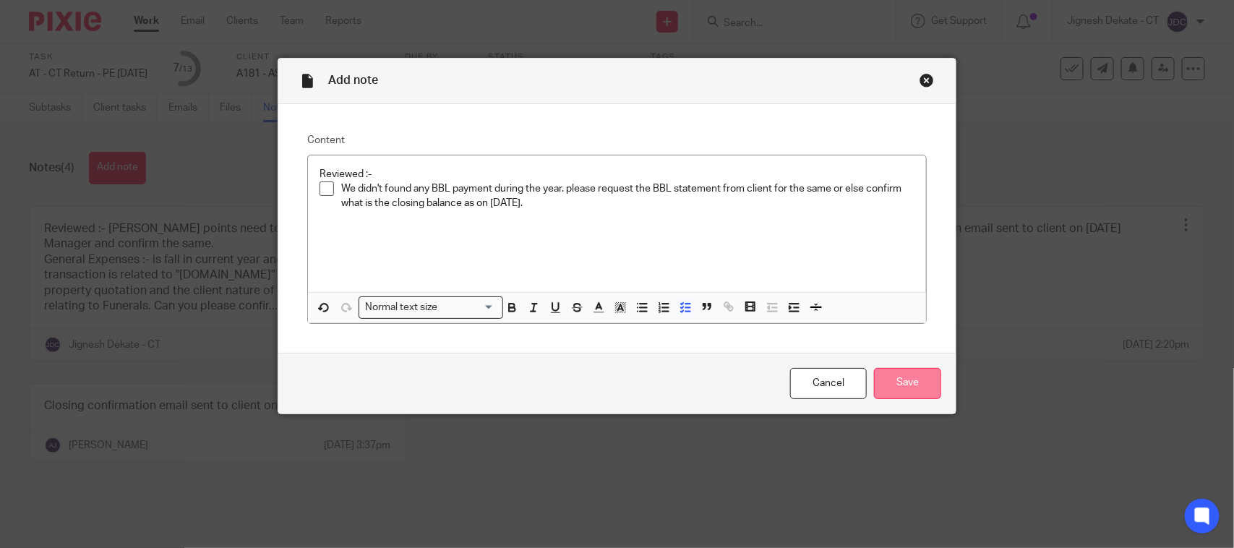
click at [916, 372] on input "Save" at bounding box center [907, 383] width 67 height 31
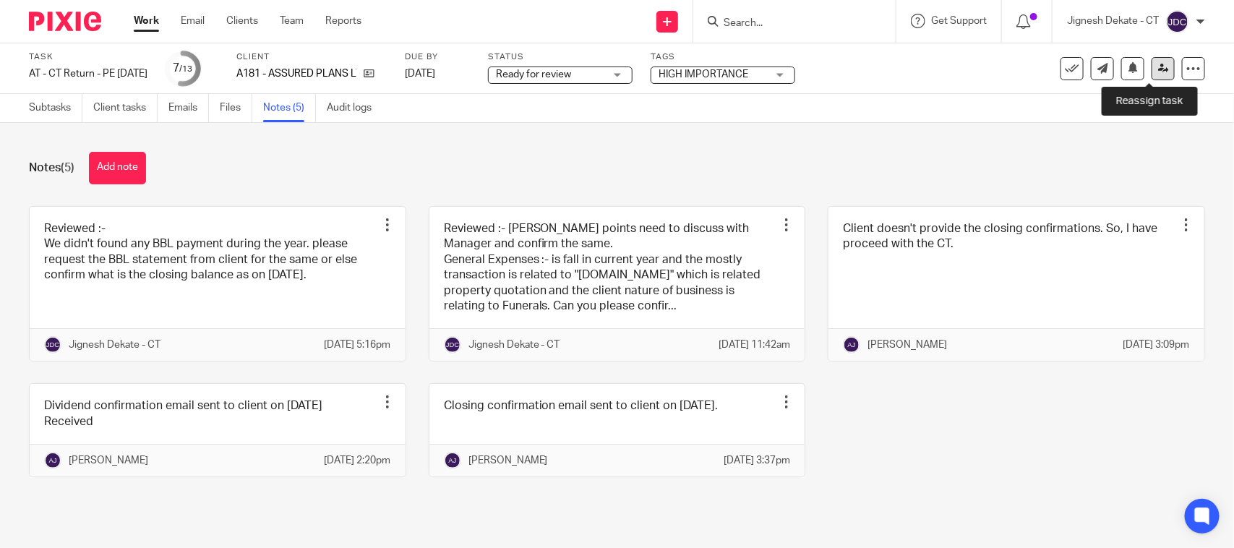
click at [1158, 69] on icon at bounding box center [1163, 68] width 11 height 11
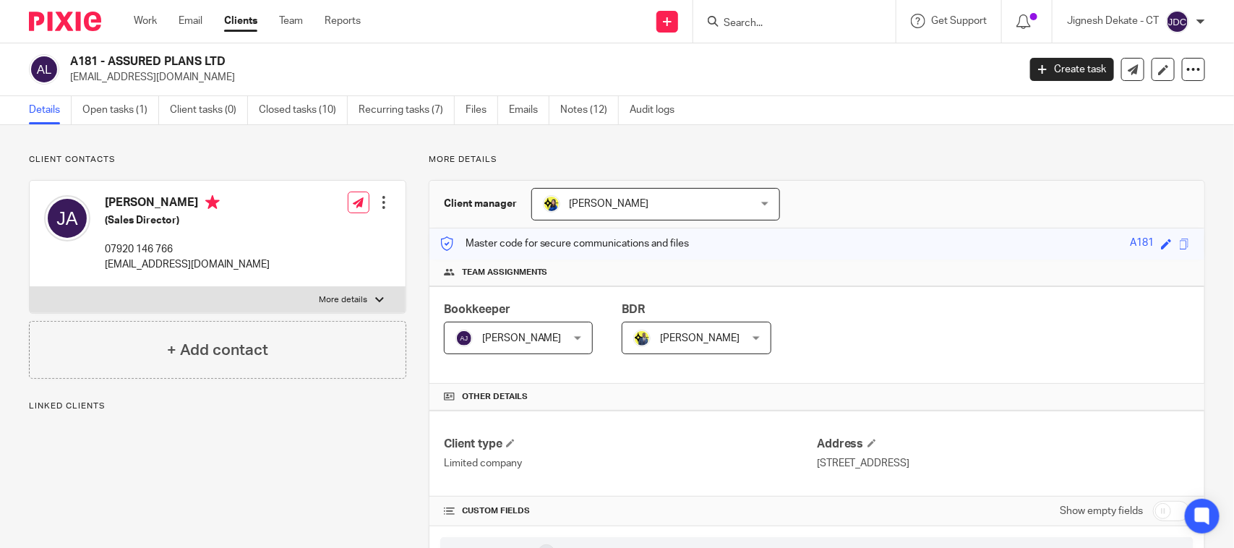
scroll to position [181, 0]
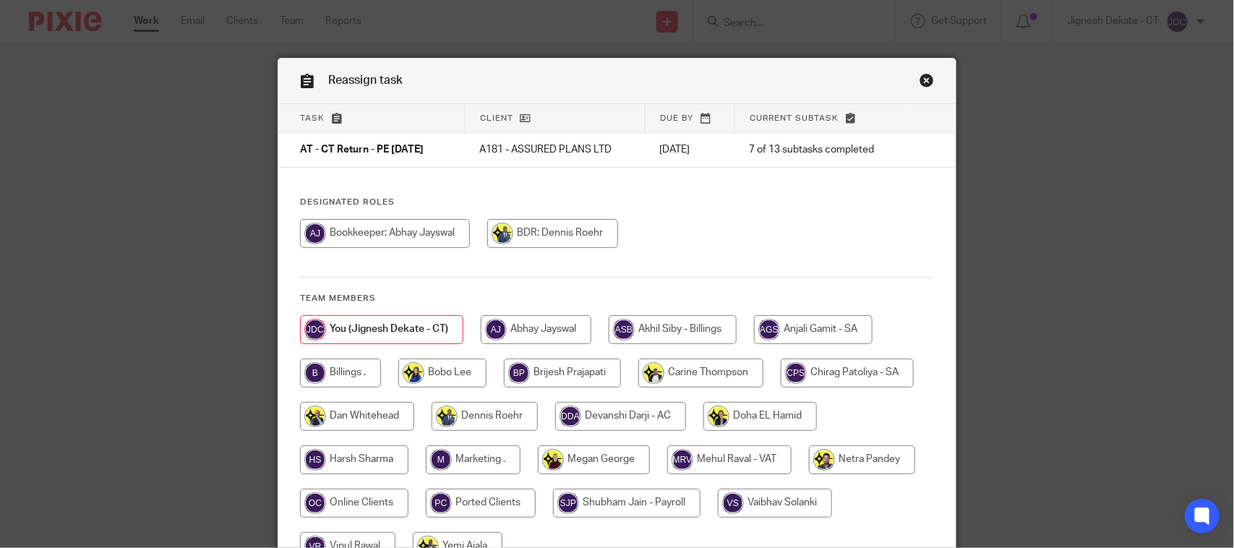
scroll to position [90, 0]
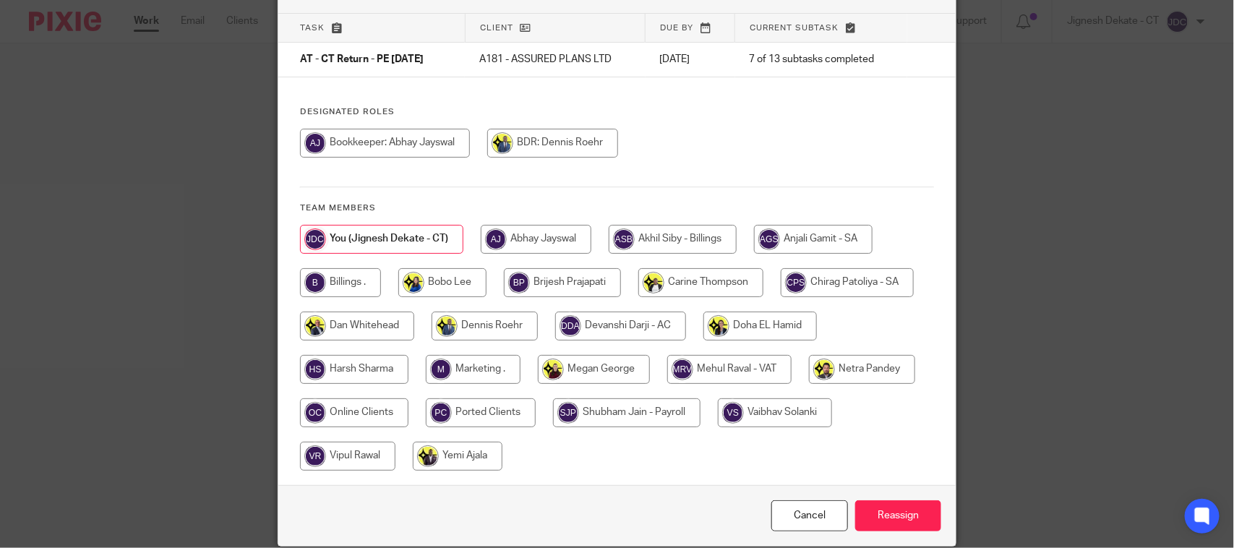
click at [338, 276] on input "radio" at bounding box center [340, 282] width 81 height 29
radio input "true"
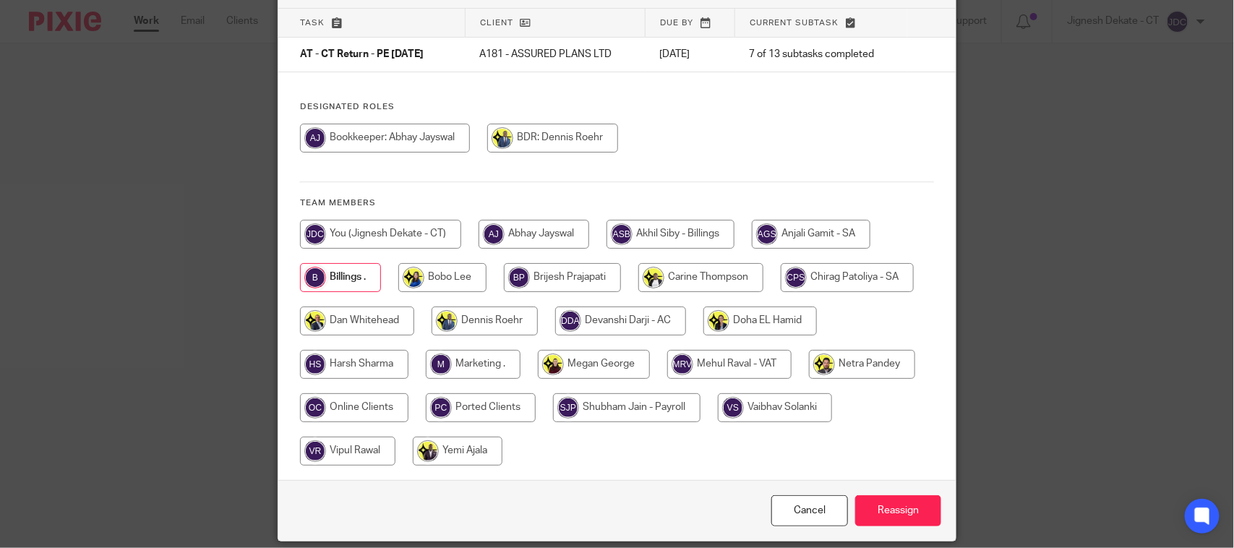
scroll to position [147, 0]
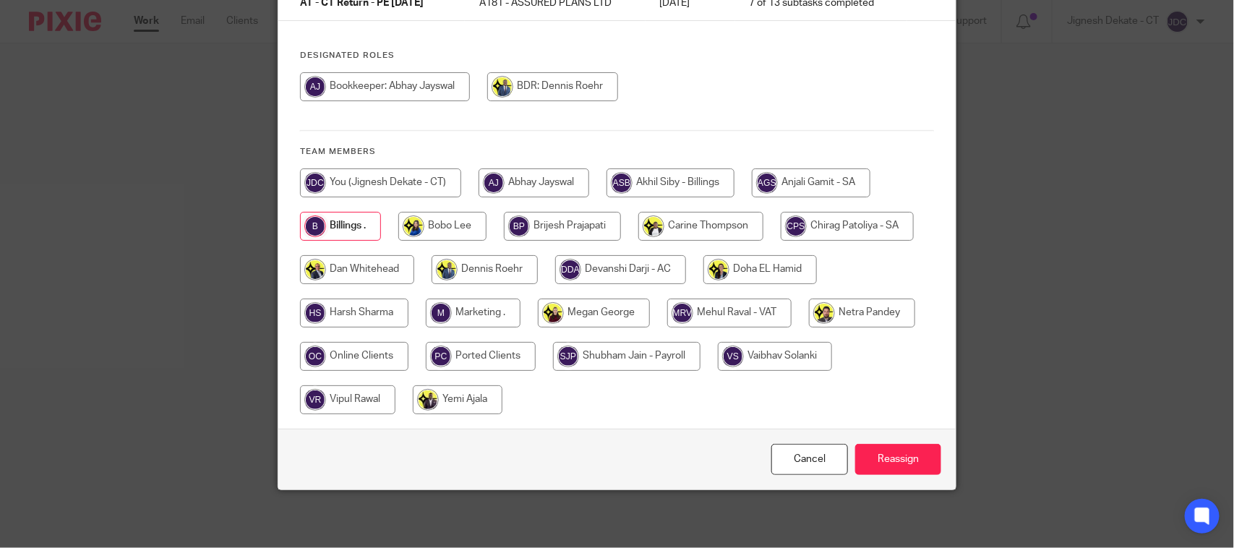
click at [381, 77] on input "radio" at bounding box center [385, 86] width 170 height 29
radio input "true"
click at [880, 459] on input "Reassign" at bounding box center [898, 459] width 86 height 31
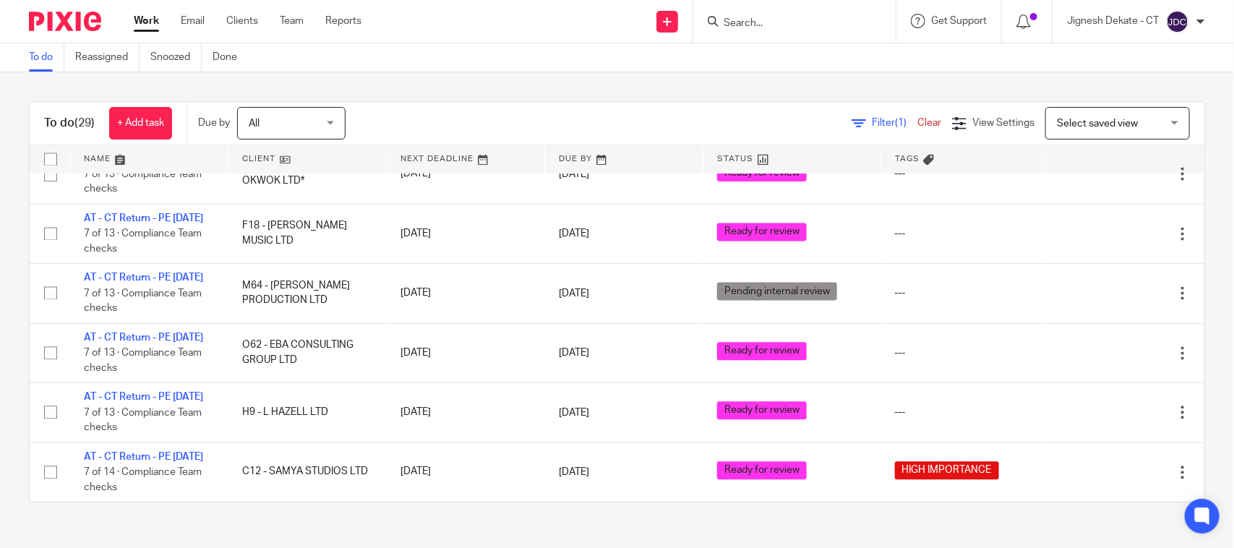
scroll to position [1719, 0]
